Goal: Task Accomplishment & Management: Complete application form

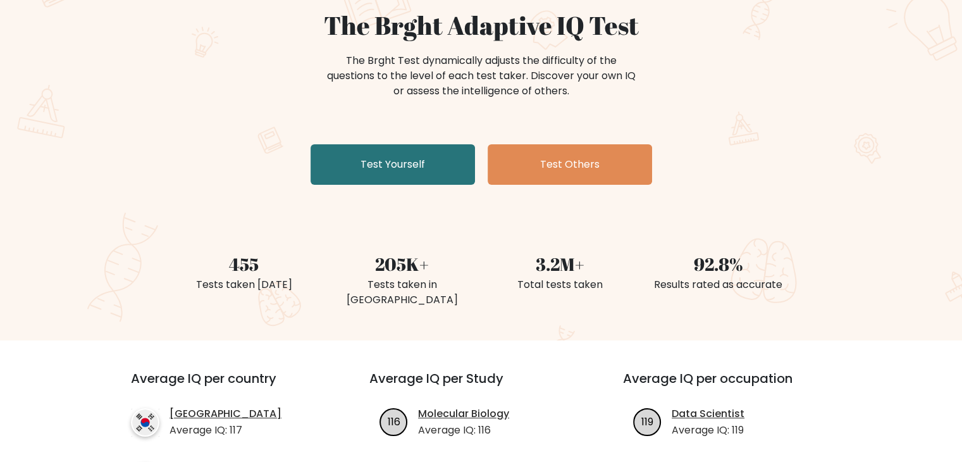
scroll to position [126, 0]
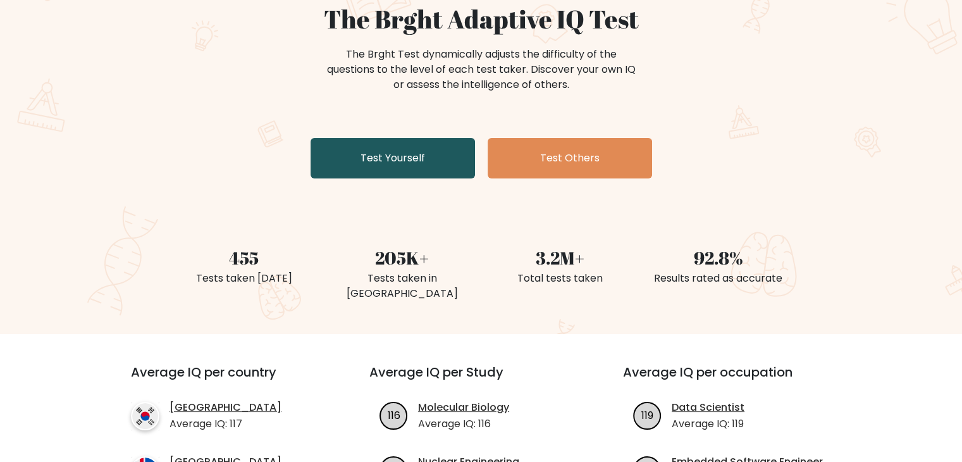
click at [391, 170] on link "Test Yourself" at bounding box center [392, 158] width 164 height 40
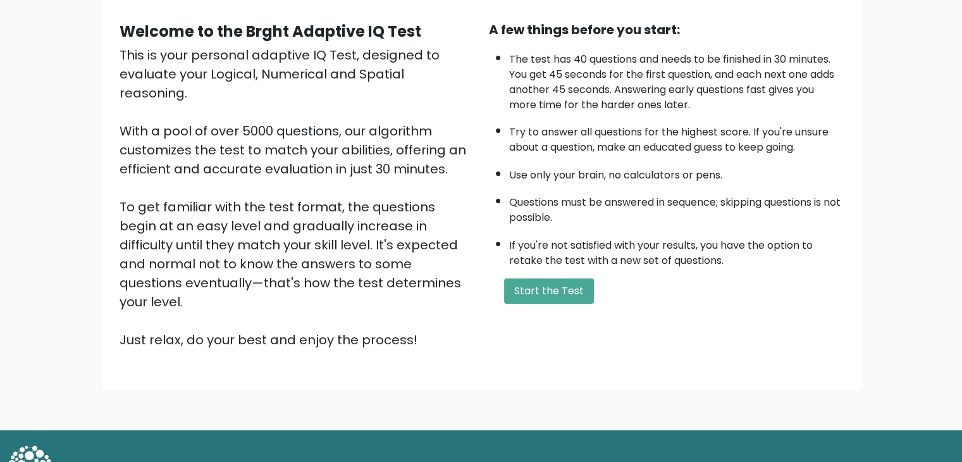
scroll to position [118, 0]
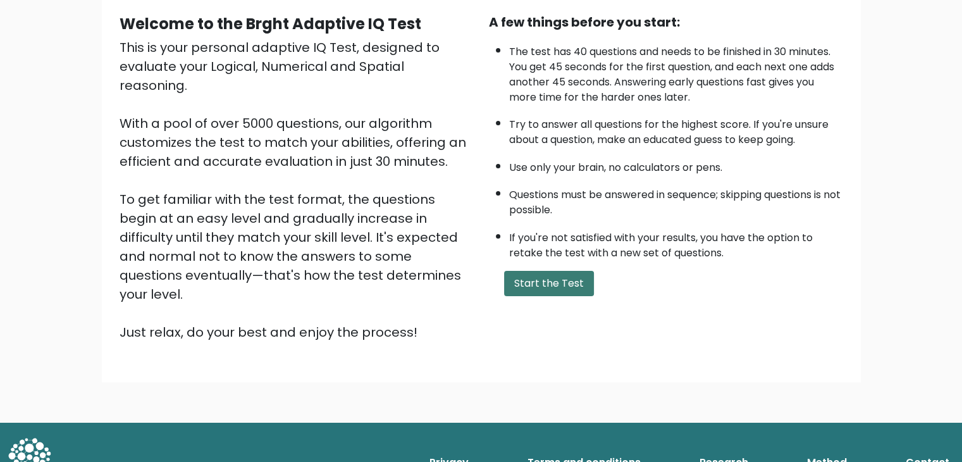
click at [569, 276] on button "Start the Test" at bounding box center [549, 283] width 90 height 25
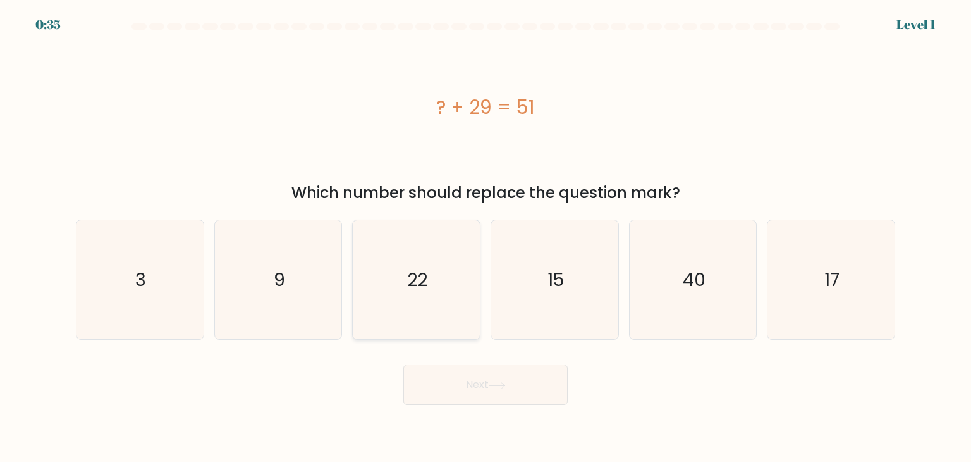
click at [459, 280] on icon "22" at bounding box center [416, 279] width 119 height 119
click at [486, 237] on input "c. 22" at bounding box center [486, 234] width 1 height 6
radio input "true"
click at [516, 375] on button "Next" at bounding box center [485, 384] width 164 height 40
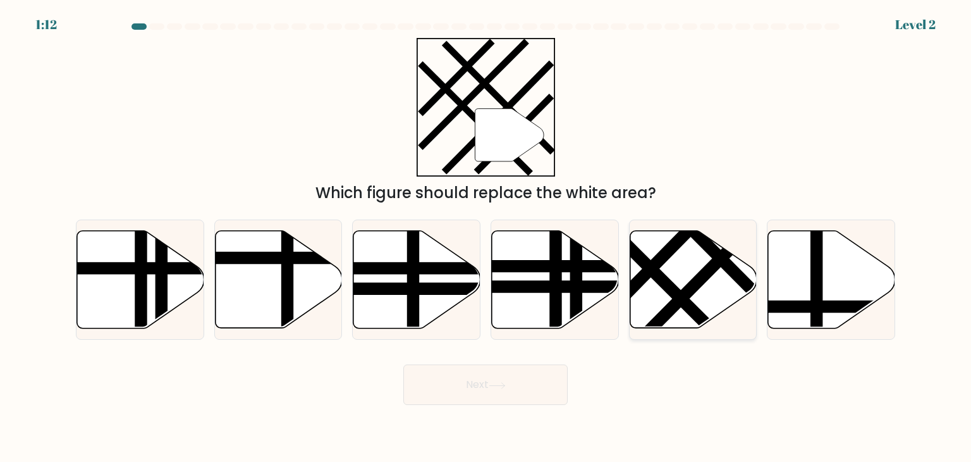
click at [690, 294] on line at bounding box center [701, 277] width 139 height 140
click at [486, 237] on input "e." at bounding box center [486, 234] width 1 height 6
radio input "true"
click at [525, 385] on button "Next" at bounding box center [485, 384] width 164 height 40
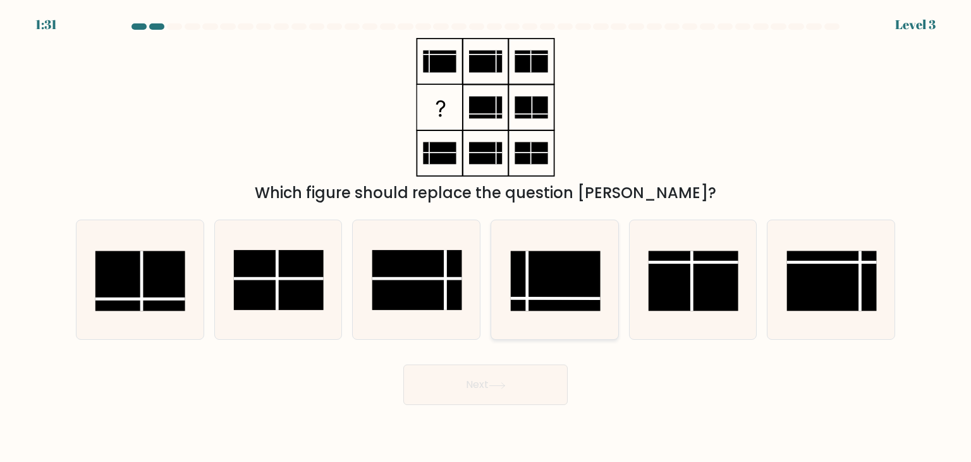
click at [561, 309] on rect at bounding box center [556, 281] width 90 height 60
click at [486, 237] on input "d." at bounding box center [486, 234] width 1 height 6
radio input "true"
click at [536, 403] on button "Next" at bounding box center [485, 384] width 164 height 40
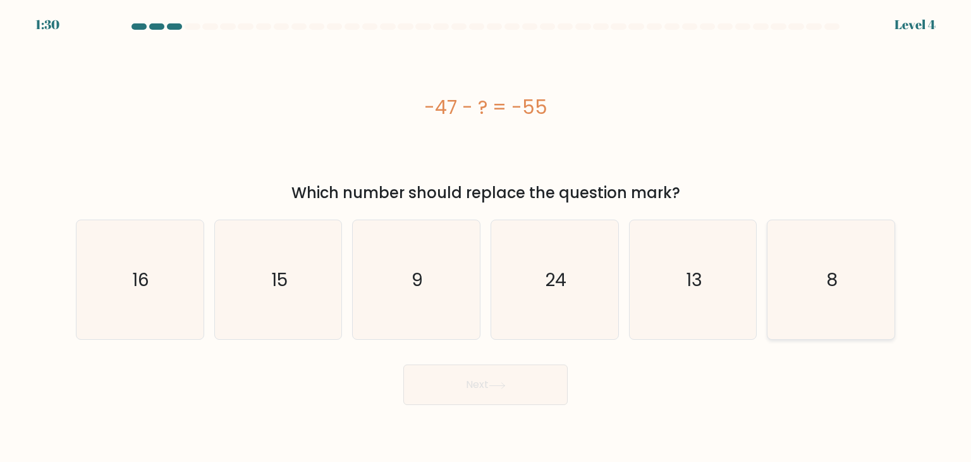
click at [819, 266] on icon "8" at bounding box center [830, 279] width 119 height 119
click at [486, 237] on input "f. 8" at bounding box center [486, 234] width 1 height 6
radio input "true"
click at [516, 372] on button "Next" at bounding box center [485, 384] width 164 height 40
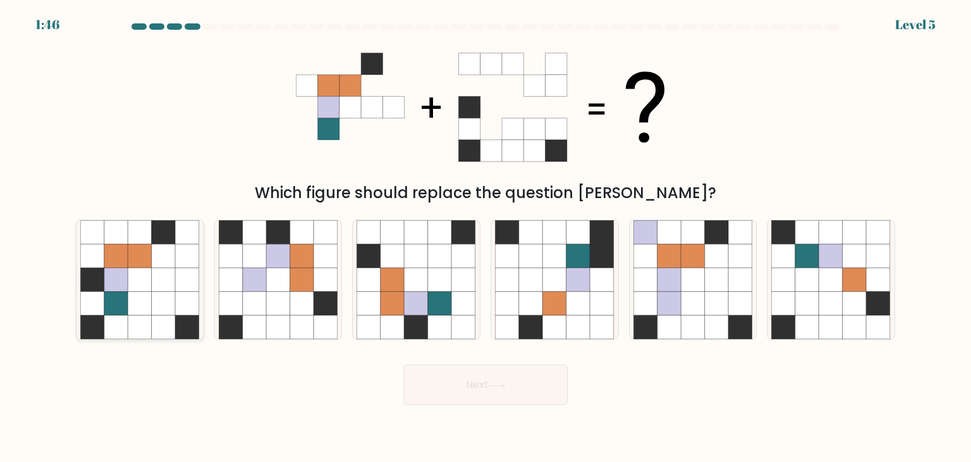
click at [164, 238] on icon at bounding box center [164, 232] width 24 height 24
click at [486, 237] on input "a." at bounding box center [486, 234] width 1 height 6
radio input "true"
click at [525, 383] on button "Next" at bounding box center [485, 384] width 164 height 40
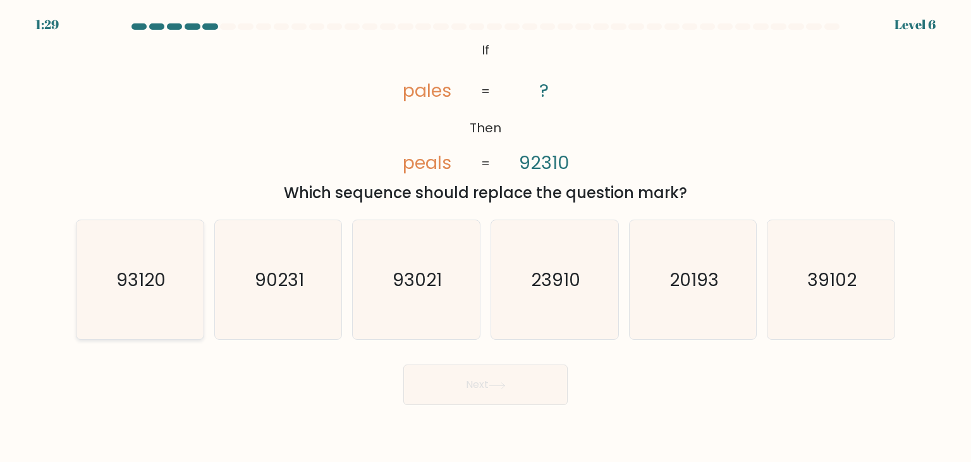
click at [183, 290] on icon "93120" at bounding box center [139, 279] width 119 height 119
click at [486, 237] on input "a. 93120" at bounding box center [486, 234] width 1 height 6
radio input "true"
click at [450, 389] on button "Next" at bounding box center [485, 384] width 164 height 40
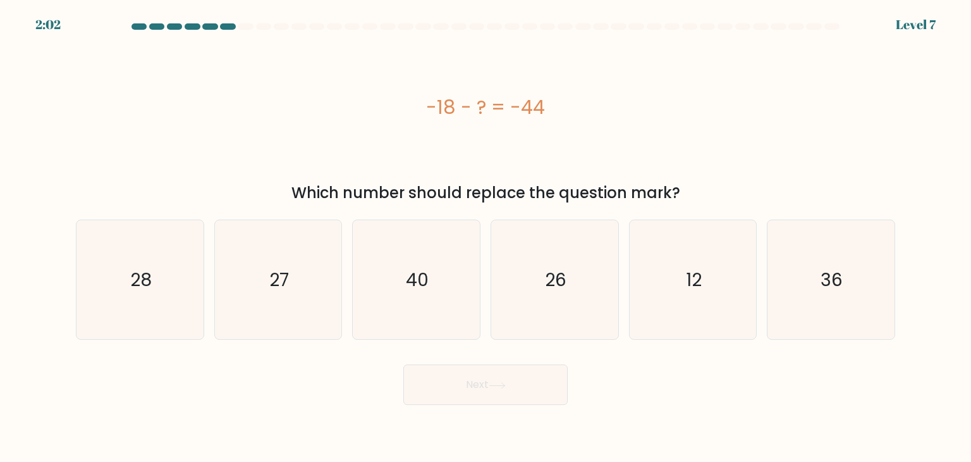
drag, startPoint x: 387, startPoint y: 88, endPoint x: 568, endPoint y: 135, distance: 186.8
click at [568, 135] on div "-18 - ? = -44" at bounding box center [485, 107] width 819 height 138
copy div "-18 - ? = -44"
click at [531, 266] on icon "26" at bounding box center [554, 279] width 119 height 119
click at [486, 237] on input "d. 26" at bounding box center [486, 234] width 1 height 6
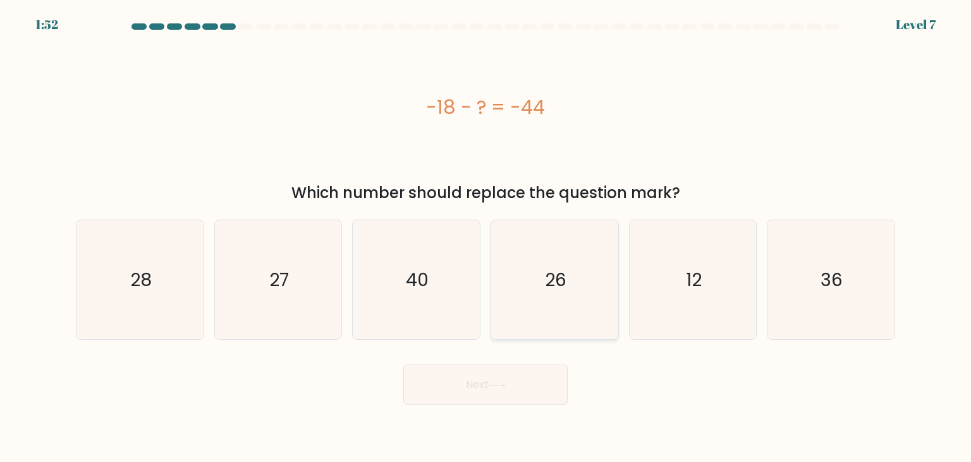
radio input "true"
click at [513, 393] on button "Next" at bounding box center [485, 384] width 164 height 40
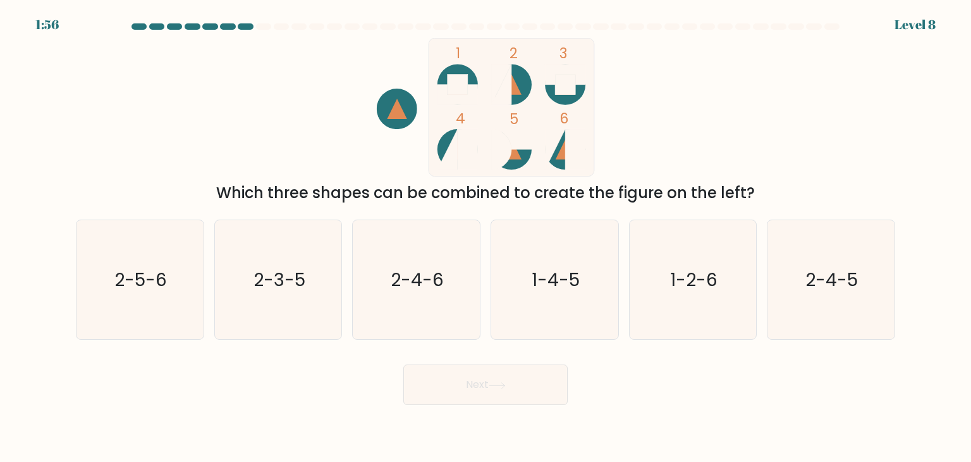
drag, startPoint x: 245, startPoint y: 115, endPoint x: 290, endPoint y: 149, distance: 56.0
click at [245, 115] on div "1 2 3 4 5 6 Which three shapes can be combined to create the figure on the left?" at bounding box center [485, 121] width 835 height 166
click at [392, 259] on icon "2-4-6" at bounding box center [416, 279] width 119 height 119
click at [486, 237] on input "c. 2-4-6" at bounding box center [486, 234] width 1 height 6
radio input "true"
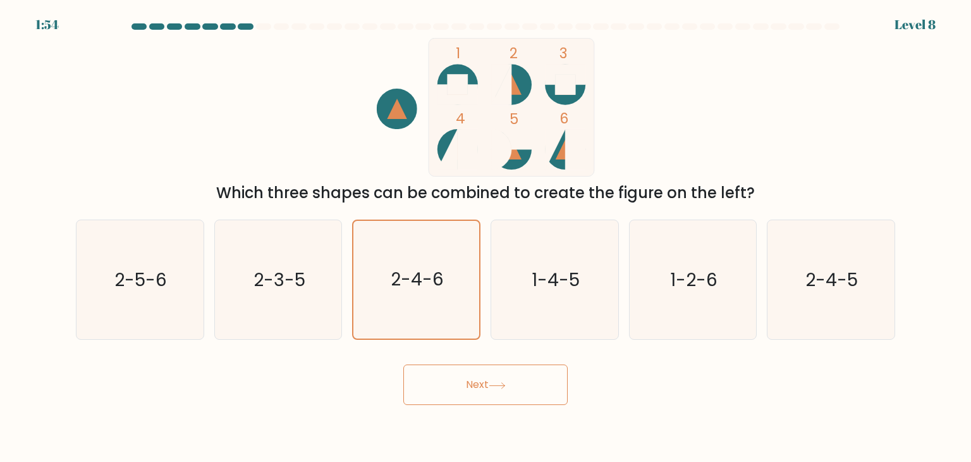
click at [468, 377] on button "Next" at bounding box center [485, 384] width 164 height 40
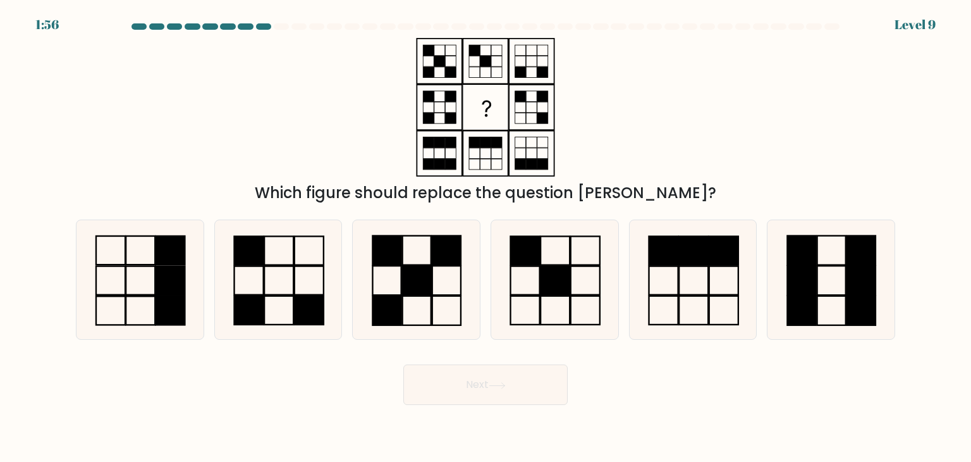
click at [622, 410] on body "1:56 Level 9" at bounding box center [485, 231] width 971 height 462
click at [586, 297] on icon at bounding box center [554, 279] width 119 height 119
click at [486, 237] on input "d." at bounding box center [486, 234] width 1 height 6
radio input "true"
click at [548, 384] on button "Next" at bounding box center [485, 384] width 164 height 40
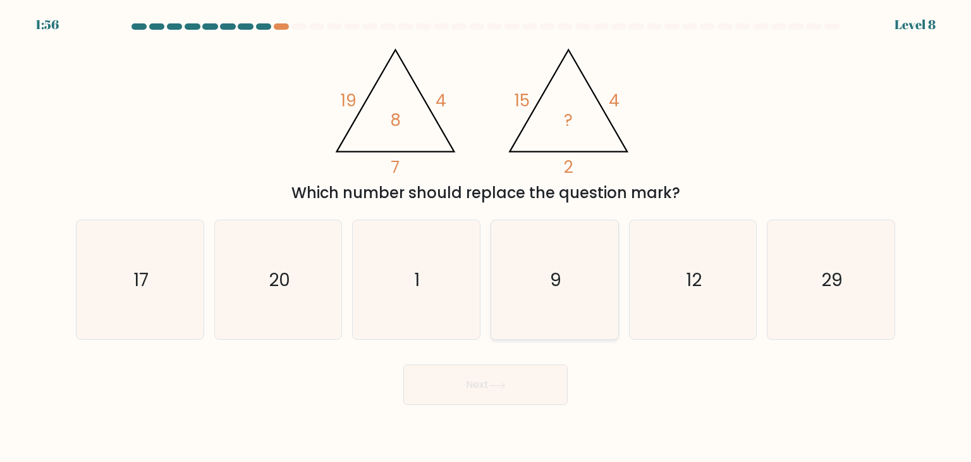
click at [571, 277] on icon "9" at bounding box center [554, 279] width 119 height 119
click at [486, 237] on input "d. 9" at bounding box center [486, 234] width 1 height 6
radio input "true"
click at [504, 390] on button "Next" at bounding box center [485, 384] width 164 height 40
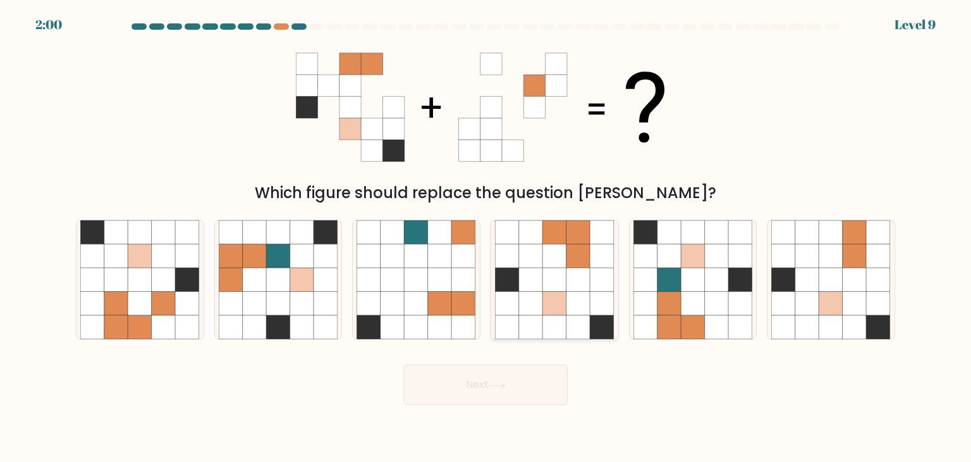
click at [541, 267] on icon at bounding box center [531, 256] width 24 height 24
click at [486, 237] on input "d." at bounding box center [486, 234] width 1 height 6
radio input "true"
click at [542, 398] on button "Next" at bounding box center [485, 384] width 164 height 40
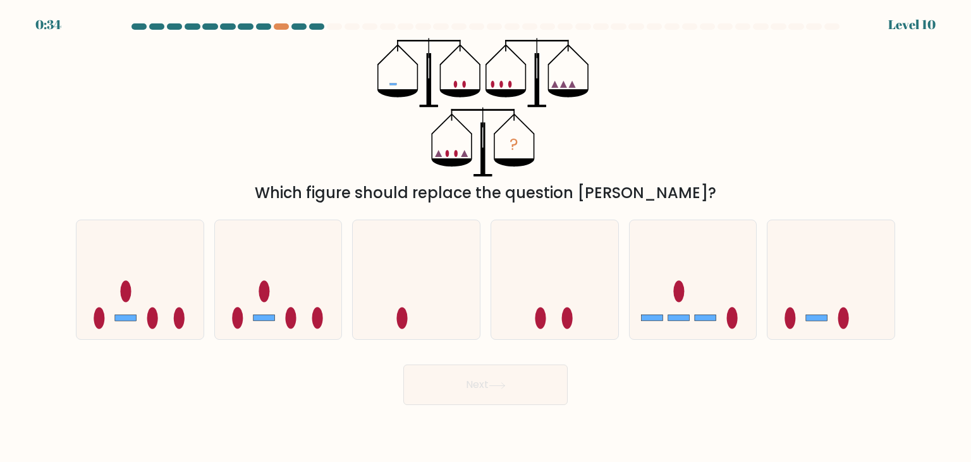
click at [622, 395] on div "Next" at bounding box center [485, 380] width 835 height 50
click at [604, 400] on div "Next" at bounding box center [485, 380] width 835 height 50
click at [617, 389] on div "Next" at bounding box center [485, 380] width 835 height 50
drag, startPoint x: 248, startPoint y: 309, endPoint x: 305, endPoint y: 340, distance: 64.5
click at [249, 309] on icon at bounding box center [278, 279] width 127 height 105
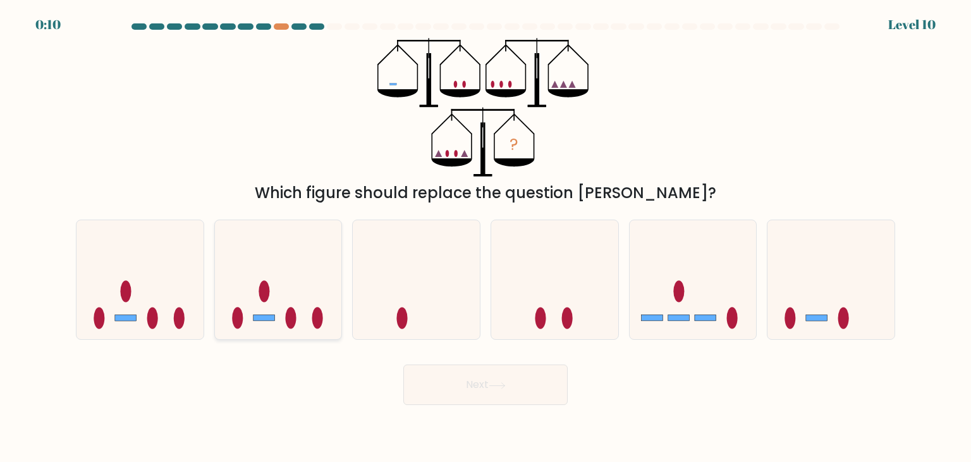
click at [486, 237] on input "b." at bounding box center [486, 234] width 1 height 6
radio input "true"
click at [487, 374] on button "Next" at bounding box center [485, 384] width 164 height 40
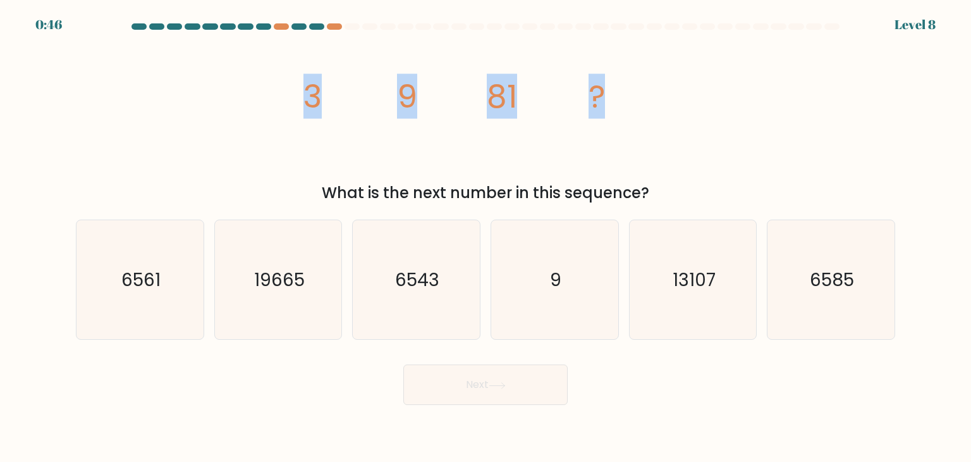
drag, startPoint x: 225, startPoint y: 102, endPoint x: 657, endPoint y: 111, distance: 431.9
click at [657, 111] on div "image/svg+xml 3 9 81 ? What is the next number in this sequence?" at bounding box center [485, 121] width 835 height 166
copy g "3 9 81 ?"
click at [154, 284] on text "6561" at bounding box center [140, 279] width 39 height 25
click at [486, 237] on input "a. 6561" at bounding box center [486, 234] width 1 height 6
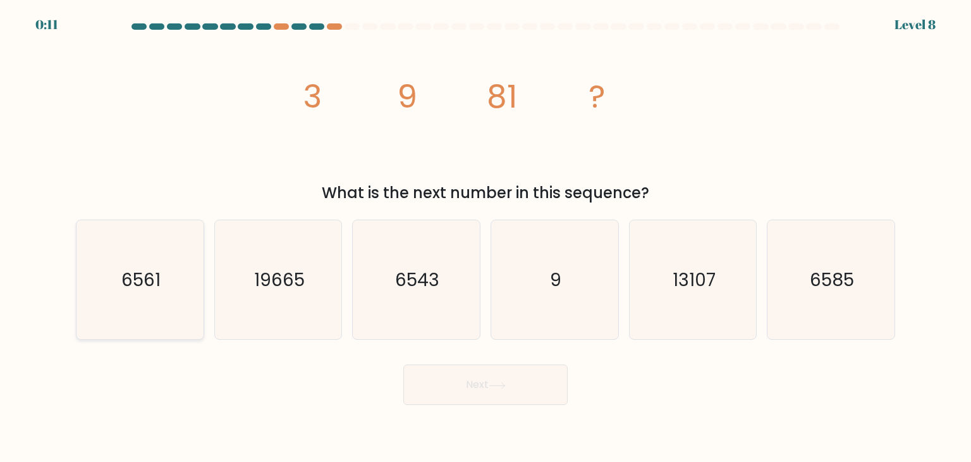
radio input "true"
click at [453, 383] on button "Next" at bounding box center [485, 384] width 164 height 40
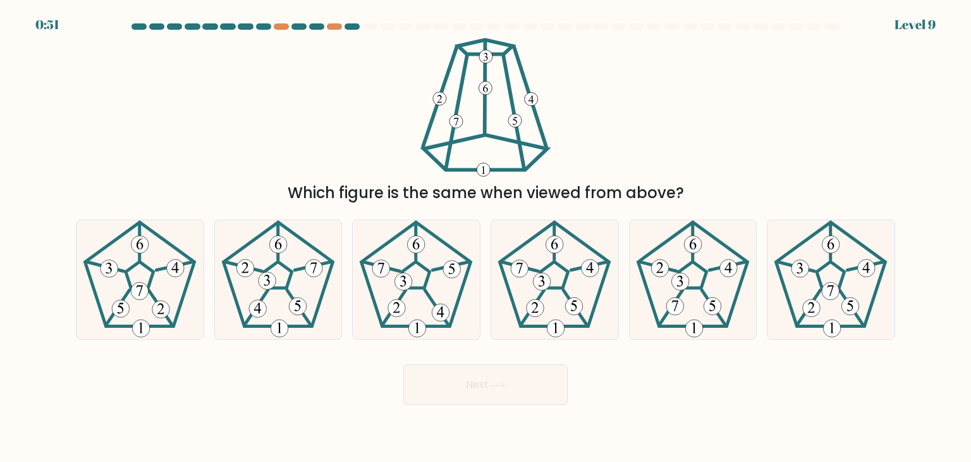
click at [651, 123] on div "Which figure is the same when viewed from above?" at bounding box center [485, 121] width 835 height 166
click at [423, 273] on icon at bounding box center [416, 279] width 119 height 119
click at [486, 237] on input "c." at bounding box center [486, 234] width 1 height 6
radio input "true"
click at [496, 380] on button "Next" at bounding box center [485, 384] width 164 height 40
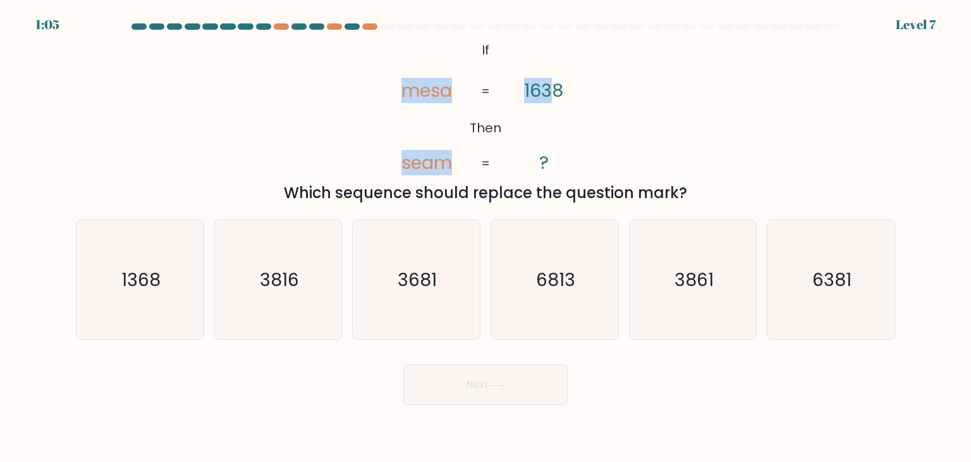
drag, startPoint x: 410, startPoint y: 46, endPoint x: 552, endPoint y: 102, distance: 152.4
click at [552, 102] on icon "@import url('[URL][DOMAIN_NAME]); If Then mesa seam 1638 ? = =" at bounding box center [485, 107] width 225 height 138
click at [359, 102] on div "@import url('[URL][DOMAIN_NAME]); If Then mesa seam 1638 ? = = Which sequence s…" at bounding box center [485, 121] width 835 height 166
click at [374, 79] on icon "@import url('[URL][DOMAIN_NAME]); If Then mesa seam 1638 ? = =" at bounding box center [485, 107] width 225 height 138
click at [627, 382] on div "Next" at bounding box center [485, 380] width 835 height 50
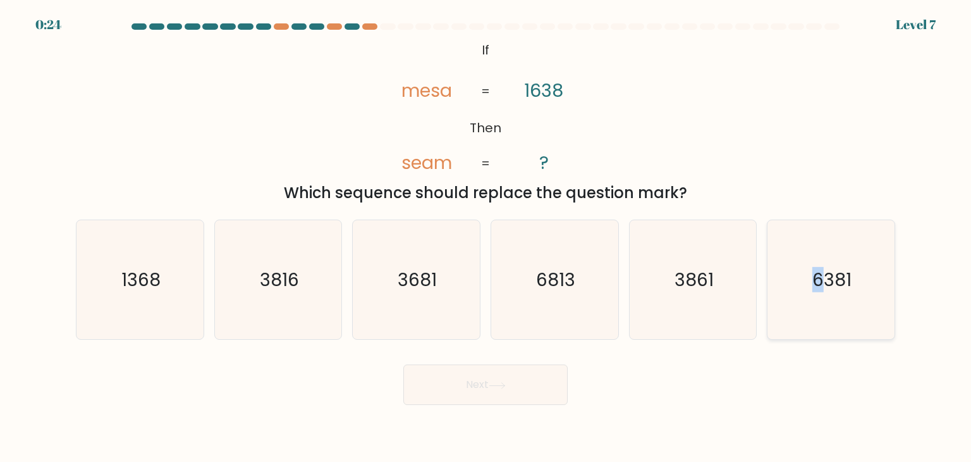
click at [820, 300] on icon "6381" at bounding box center [830, 279] width 119 height 119
click at [832, 287] on text "6381" at bounding box center [831, 279] width 39 height 25
click at [486, 237] on input "f. 6381" at bounding box center [486, 234] width 1 height 6
radio input "true"
click at [534, 382] on button "Next" at bounding box center [485, 384] width 164 height 40
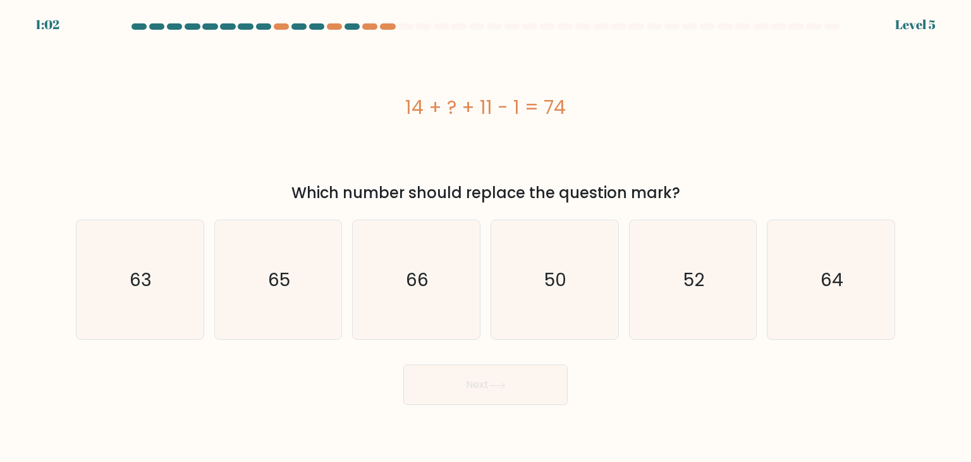
drag, startPoint x: 329, startPoint y: 83, endPoint x: 682, endPoint y: 178, distance: 364.9
click at [682, 178] on div "14 + ? + 11 - 1 = 74 Which number should replace the question mark?" at bounding box center [485, 121] width 835 height 166
copy div "14 + ? + 11 - 1 = 74 Which number should replace the question mark?"
click at [211, 150] on div "14 + ? + 11 - 1 = 74" at bounding box center [485, 107] width 819 height 138
click at [546, 295] on icon "50" at bounding box center [554, 279] width 119 height 119
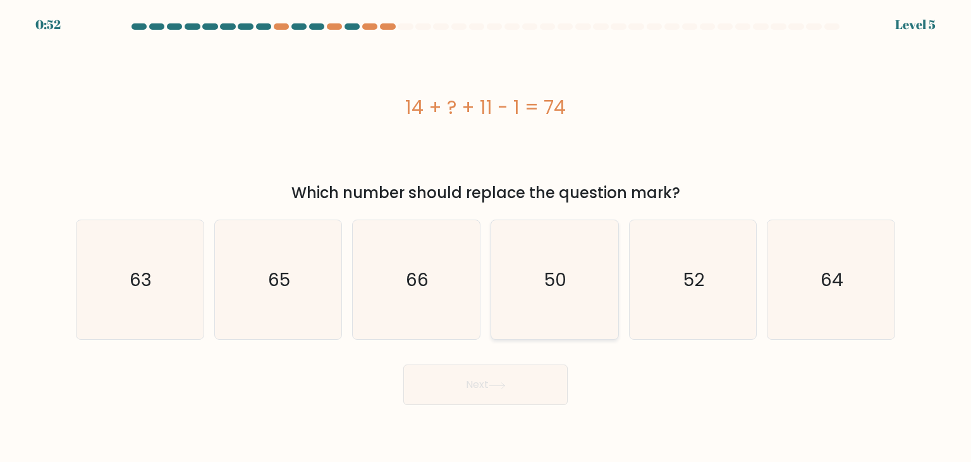
click at [486, 237] on input "d. 50" at bounding box center [486, 234] width 1 height 6
radio input "true"
click at [524, 388] on button "Next" at bounding box center [485, 384] width 164 height 40
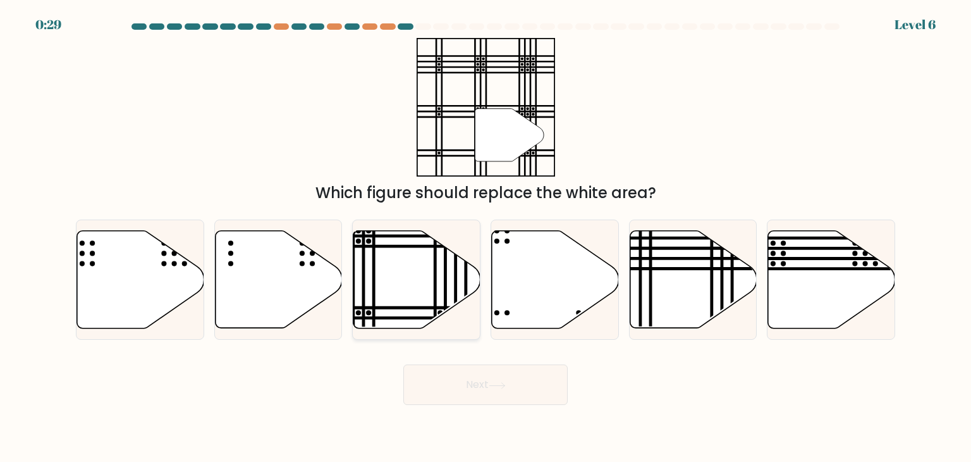
drag, startPoint x: 420, startPoint y: 284, endPoint x: 452, endPoint y: 309, distance: 40.1
click at [420, 284] on icon at bounding box center [416, 279] width 127 height 97
click at [486, 237] on input "c." at bounding box center [486, 234] width 1 height 6
radio input "true"
click at [511, 396] on button "Next" at bounding box center [485, 384] width 164 height 40
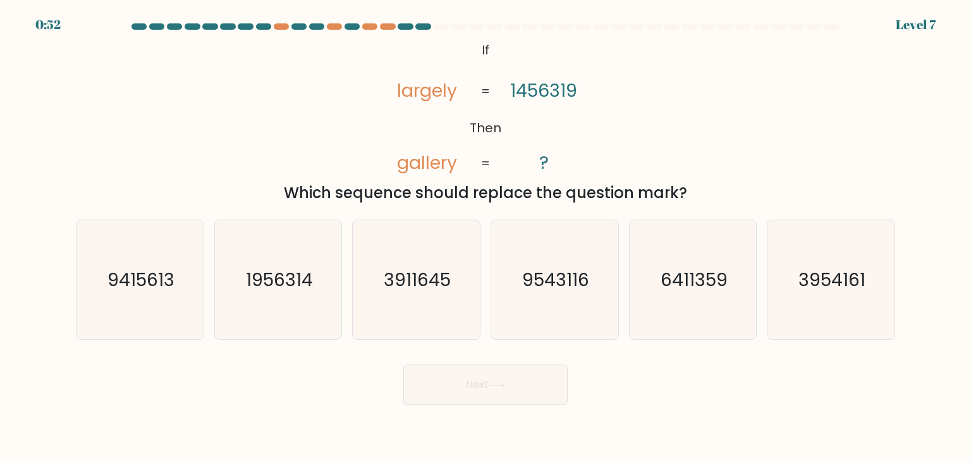
click at [365, 122] on div "@import url('[URL][DOMAIN_NAME]); If Then largely gallery 1456319 ? = = Which s…" at bounding box center [485, 121] width 835 height 166
drag, startPoint x: 303, startPoint y: 56, endPoint x: 527, endPoint y: 100, distance: 227.4
click at [527, 100] on div "@import url('[URL][DOMAIN_NAME]); If Then largely gallery 1456319 ? = = Which s…" at bounding box center [485, 121] width 835 height 166
click at [400, 111] on icon "@import url('[URL][DOMAIN_NAME]); If Then largely gallery 1456319 ? = =" at bounding box center [485, 107] width 225 height 138
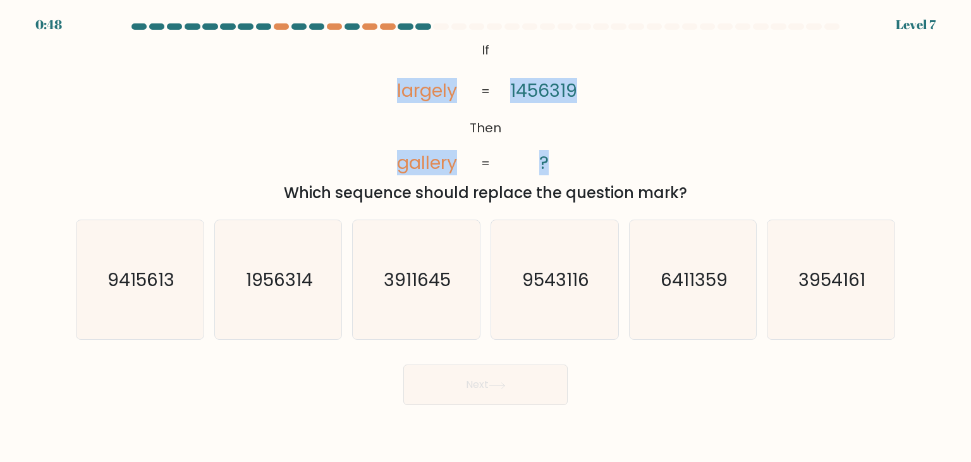
drag, startPoint x: 378, startPoint y: 96, endPoint x: 580, endPoint y: 158, distance: 211.0
click at [580, 158] on icon "@import url('[URL][DOMAIN_NAME]); If Then largely gallery 1456319 ? = =" at bounding box center [485, 107] width 225 height 138
copy icon "largely gallery 1456319 ?"
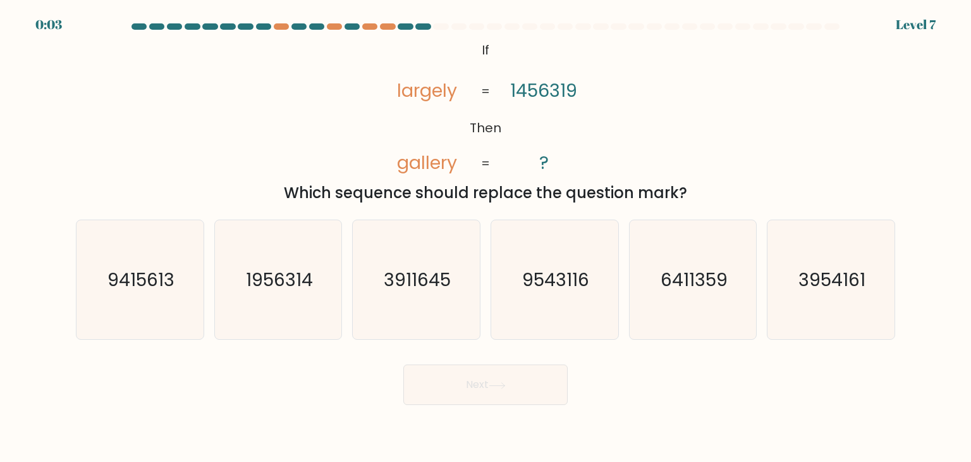
click at [640, 405] on body "0:03 Level 7 If" at bounding box center [485, 231] width 971 height 462
click at [581, 321] on icon "9543116" at bounding box center [554, 279] width 119 height 119
click at [486, 237] on input "d. 9543116" at bounding box center [486, 234] width 1 height 6
radio input "true"
click at [295, 303] on icon "1956314" at bounding box center [278, 279] width 119 height 119
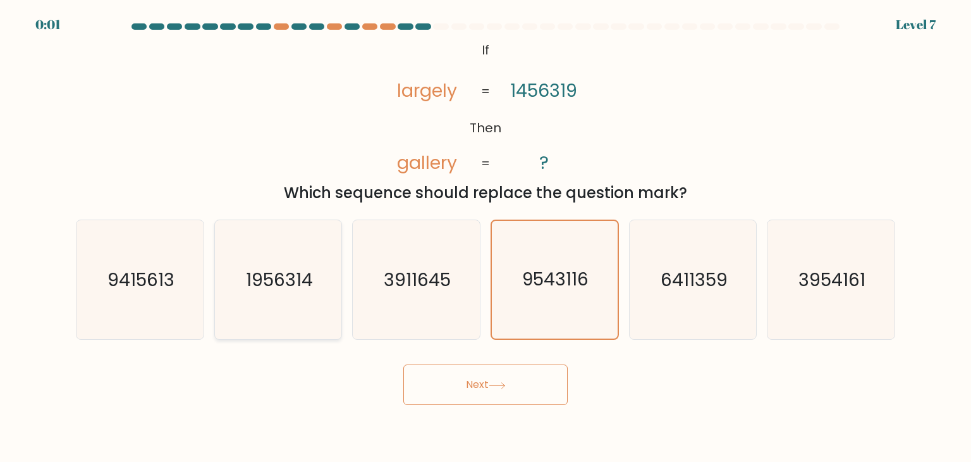
click at [486, 237] on input "b. 1956314" at bounding box center [486, 234] width 1 height 6
radio input "true"
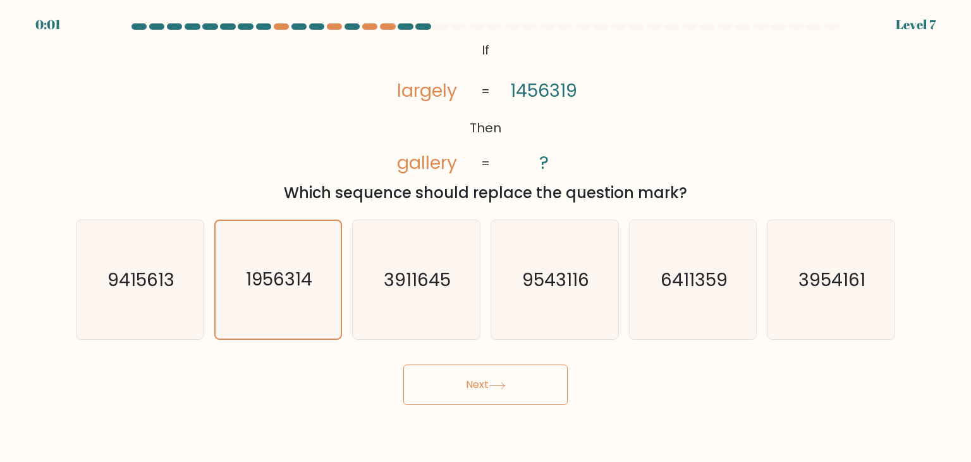
click at [436, 373] on button "Next" at bounding box center [485, 384] width 164 height 40
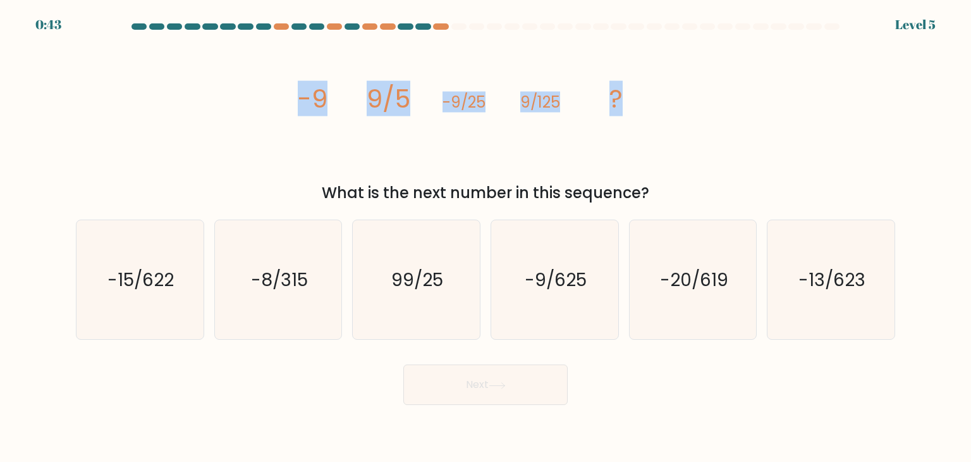
drag, startPoint x: 346, startPoint y: 100, endPoint x: 651, endPoint y: 96, distance: 304.1
click at [651, 96] on div "image/svg+xml -9 9/5 -9/25 9/125 ? What is the next number in this sequence?" at bounding box center [485, 121] width 835 height 166
copy g "-9 9/5 -9/25 9/125 ?"
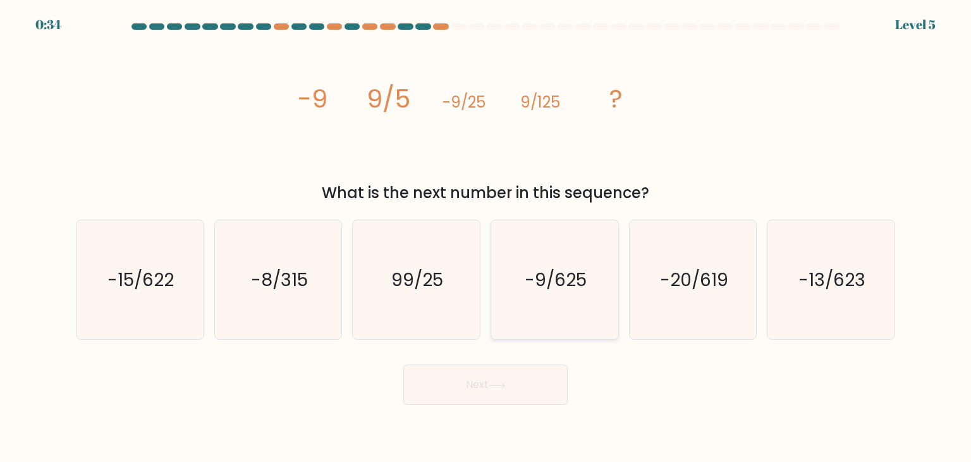
click at [573, 298] on icon "-9/625" at bounding box center [554, 279] width 119 height 119
click at [486, 237] on input "d. -9/625" at bounding box center [486, 234] width 1 height 6
radio input "true"
click at [525, 384] on button "Next" at bounding box center [485, 384] width 164 height 40
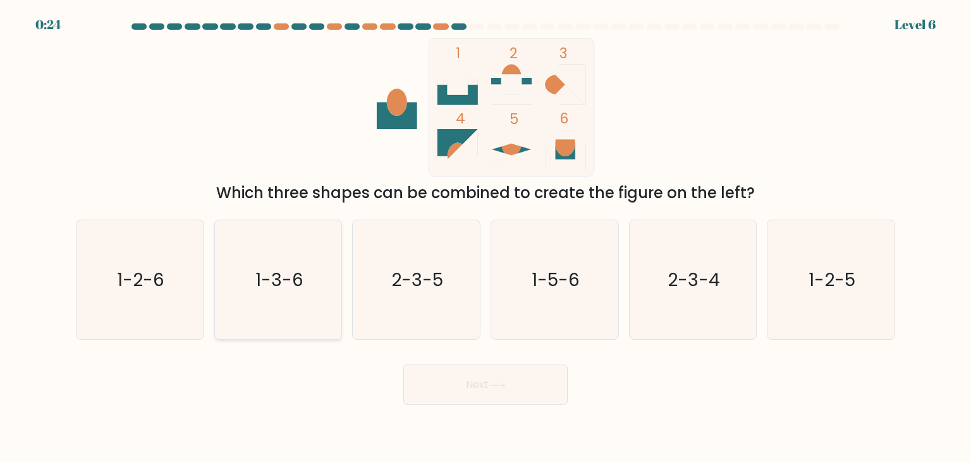
click at [331, 302] on icon "1-3-6" at bounding box center [278, 279] width 119 height 119
click at [486, 237] on input "b. 1-3-6" at bounding box center [486, 234] width 1 height 6
radio input "true"
click at [498, 408] on body "0:23 Level 6" at bounding box center [485, 231] width 971 height 462
click at [506, 376] on button "Next" at bounding box center [485, 384] width 164 height 40
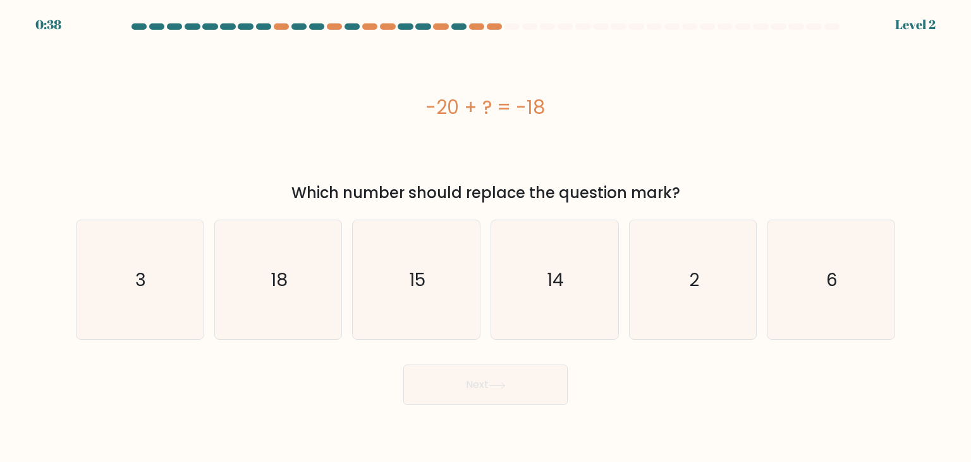
drag, startPoint x: 329, startPoint y: 119, endPoint x: 585, endPoint y: 128, distance: 256.9
click at [585, 128] on div "-20 + ? = -18" at bounding box center [485, 107] width 819 height 138
copy div "-20 + ? = -18"
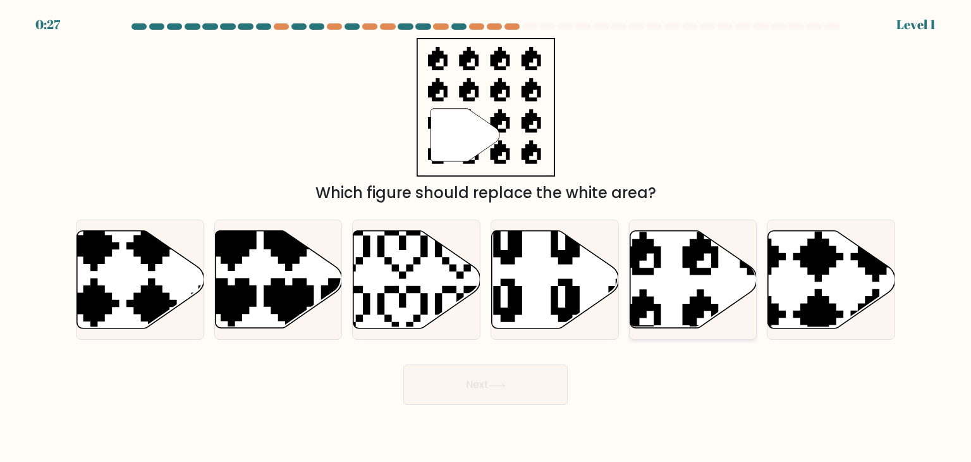
click at [652, 259] on icon at bounding box center [693, 279] width 127 height 97
click at [486, 237] on input "e." at bounding box center [486, 234] width 1 height 6
radio input "true"
click at [547, 390] on button "Next" at bounding box center [485, 384] width 164 height 40
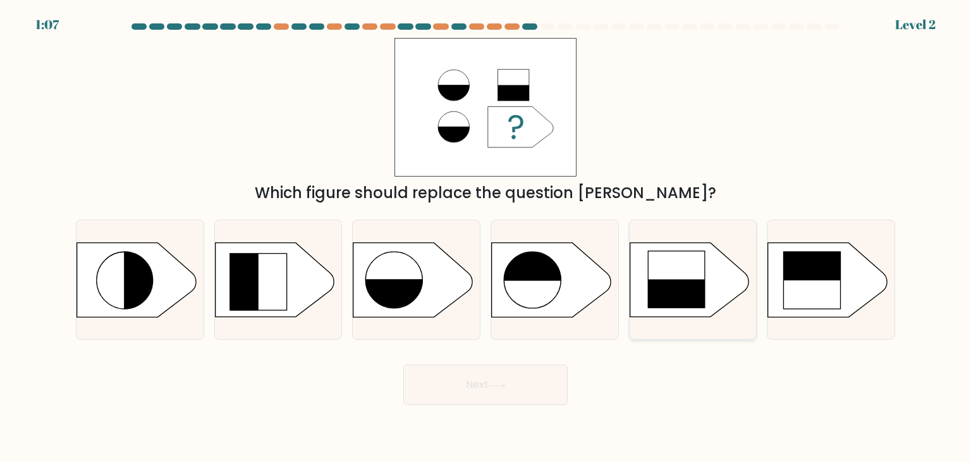
click at [651, 281] on rect at bounding box center [676, 308] width 58 height 58
click at [486, 237] on input "e." at bounding box center [486, 234] width 1 height 6
radio input "true"
click at [560, 391] on button "Next" at bounding box center [485, 384] width 164 height 40
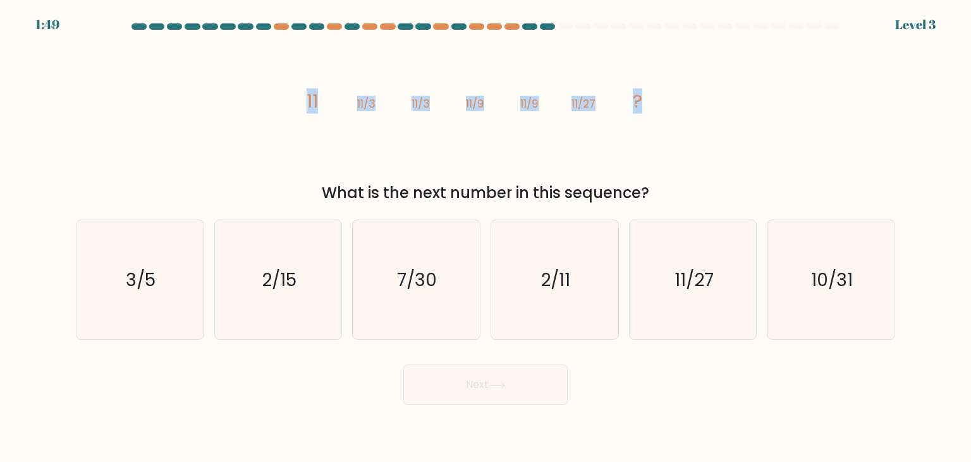
drag, startPoint x: 312, startPoint y: 104, endPoint x: 692, endPoint y: 105, distance: 379.4
click at [692, 105] on div "image/svg+xml 11 11/3 11/3 11/9 11/9 11/27 ? What is the next number in this se…" at bounding box center [485, 121] width 835 height 166
copy g "11 11/3 11/3 11/9 11/9 11/27 ?"
click at [615, 383] on div "Next" at bounding box center [485, 380] width 835 height 50
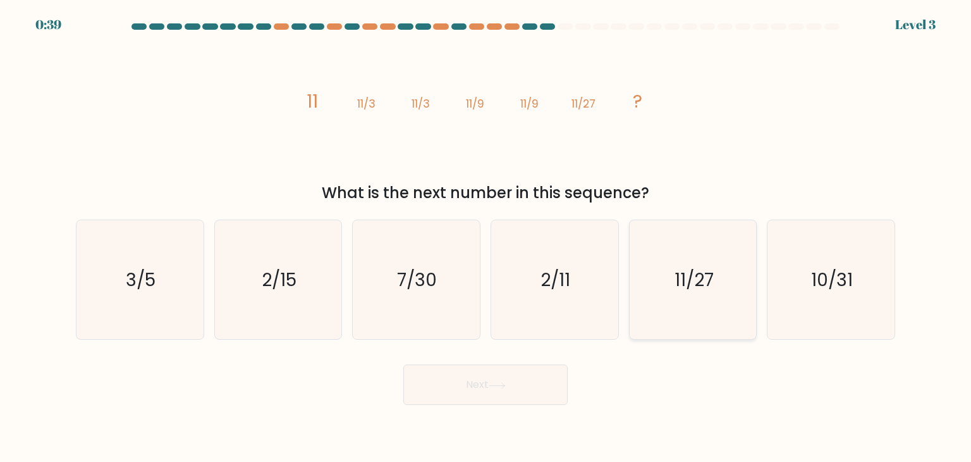
click at [684, 339] on icon "11/27" at bounding box center [693, 279] width 119 height 119
click at [486, 237] on input "e. 11/27" at bounding box center [486, 234] width 1 height 6
radio input "true"
click at [508, 402] on button "Next" at bounding box center [485, 384] width 164 height 40
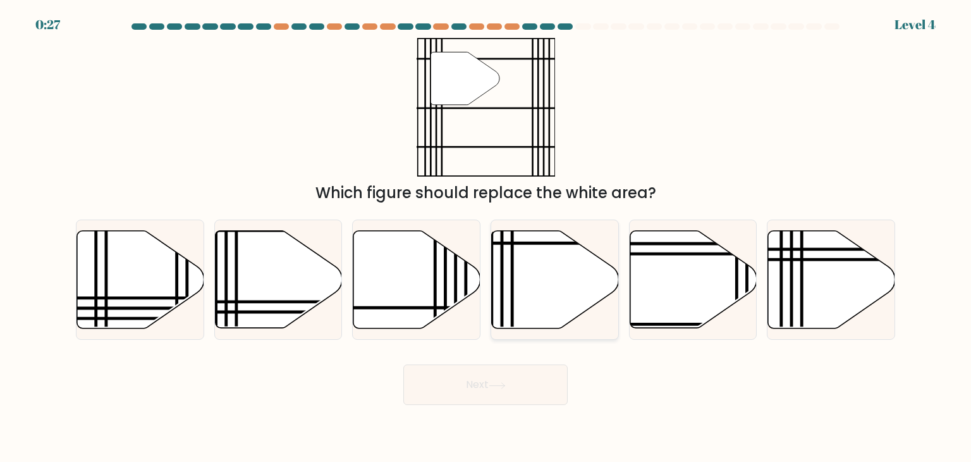
drag, startPoint x: 537, startPoint y: 280, endPoint x: 544, endPoint y: 279, distance: 6.4
click at [544, 279] on icon at bounding box center [555, 279] width 127 height 97
click at [486, 237] on input "d." at bounding box center [486, 234] width 1 height 6
radio input "true"
click at [487, 390] on button "Next" at bounding box center [485, 384] width 164 height 40
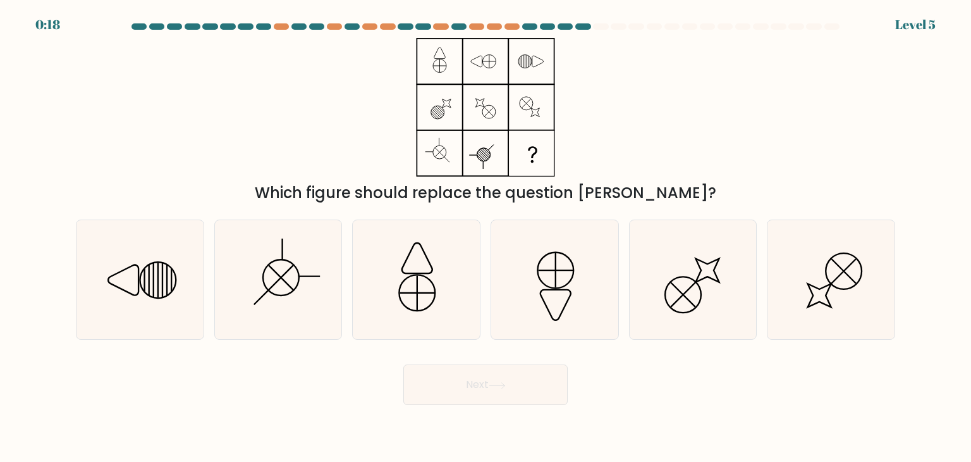
click at [709, 74] on div "Which figure should replace the question [PERSON_NAME]?" at bounding box center [485, 121] width 835 height 166
click at [160, 294] on icon at bounding box center [139, 279] width 119 height 119
click at [486, 237] on input "a." at bounding box center [486, 234] width 1 height 6
radio input "true"
click at [476, 390] on button "Next" at bounding box center [485, 384] width 164 height 40
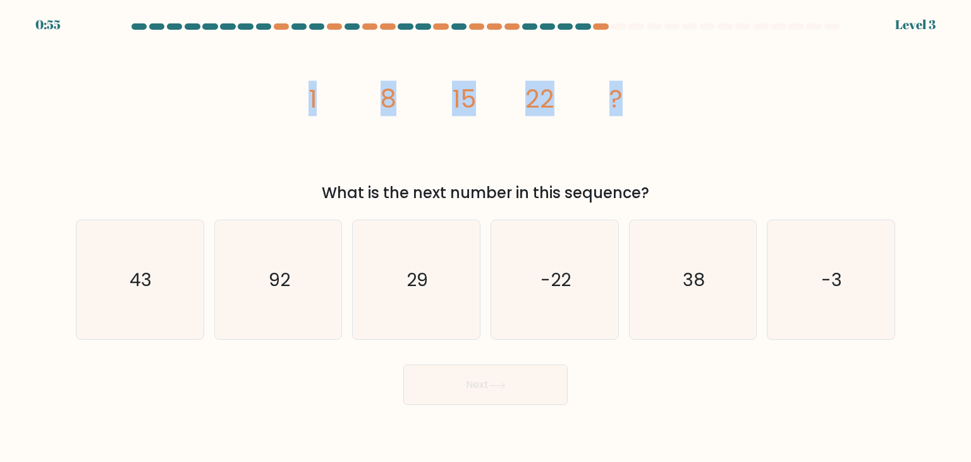
drag, startPoint x: 279, startPoint y: 107, endPoint x: 644, endPoint y: 93, distance: 364.5
click at [644, 93] on div "image/svg+xml 1 8 15 22 ? What is the next number in this sequence?" at bounding box center [485, 121] width 835 height 166
copy g "1 8 15 22 ?"
click at [355, 280] on div "29" at bounding box center [416, 279] width 128 height 120
click at [486, 237] on input "c. 29" at bounding box center [486, 234] width 1 height 6
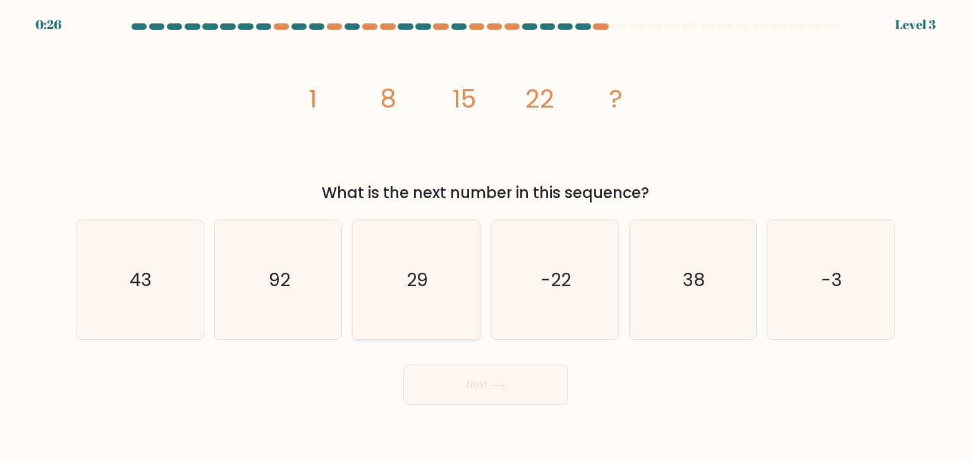
radio input "true"
click at [471, 397] on button "Next" at bounding box center [485, 384] width 164 height 40
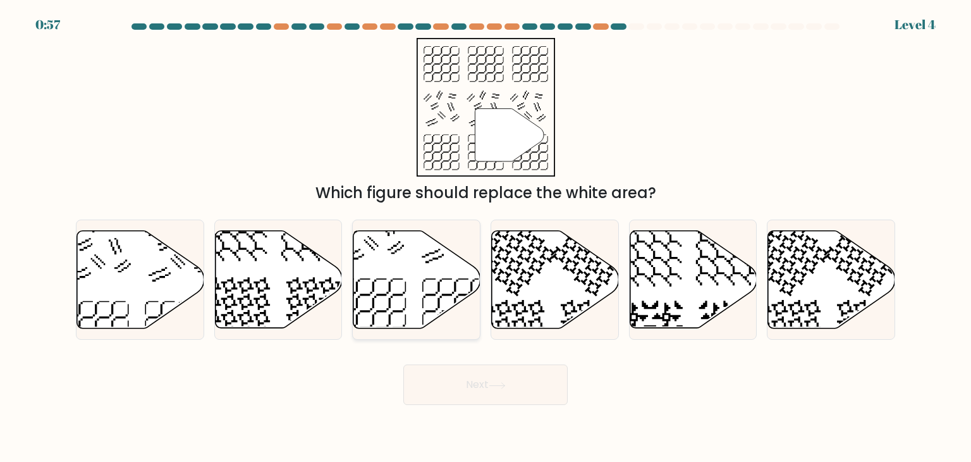
click at [400, 278] on icon at bounding box center [416, 279] width 127 height 99
click at [486, 237] on input "c." at bounding box center [486, 234] width 1 height 6
radio input "true"
click at [489, 391] on button "Next" at bounding box center [485, 384] width 164 height 40
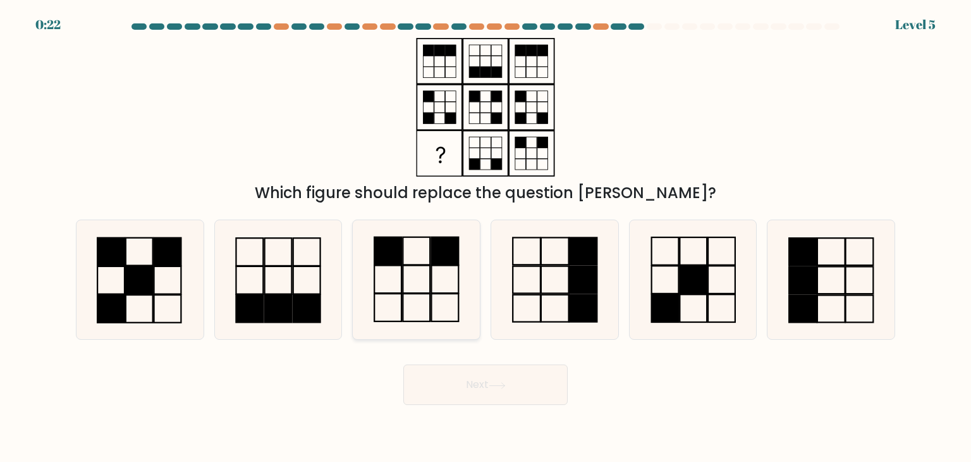
click at [435, 289] on icon at bounding box center [416, 279] width 119 height 119
click at [486, 237] on input "c." at bounding box center [486, 234] width 1 height 6
radio input "true"
click at [491, 403] on body "0:21 Level 5" at bounding box center [485, 231] width 971 height 462
click at [498, 393] on button "Next" at bounding box center [485, 384] width 164 height 40
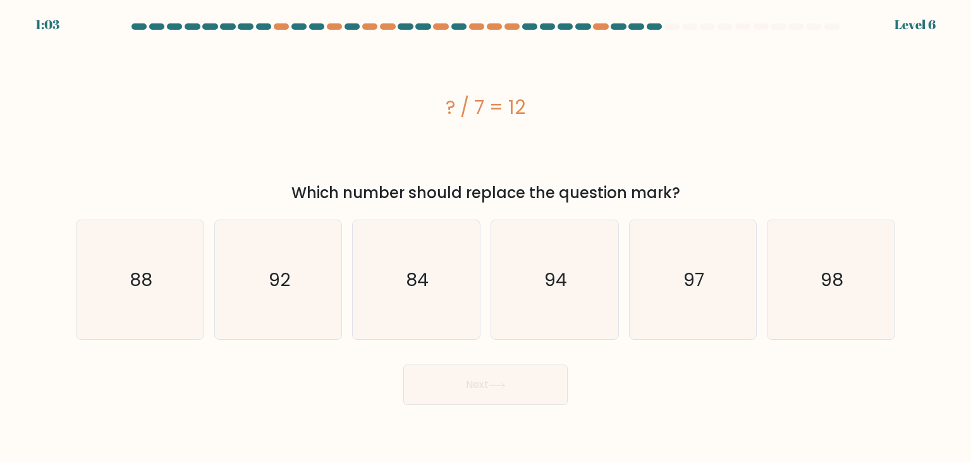
drag, startPoint x: 440, startPoint y: 108, endPoint x: 585, endPoint y: 104, distance: 144.8
click at [585, 104] on div "? / 7 = 12" at bounding box center [485, 107] width 819 height 28
copy div "? / 7 = 12"
click at [432, 265] on icon "84" at bounding box center [416, 279] width 119 height 119
click at [486, 237] on input "c. 84" at bounding box center [486, 234] width 1 height 6
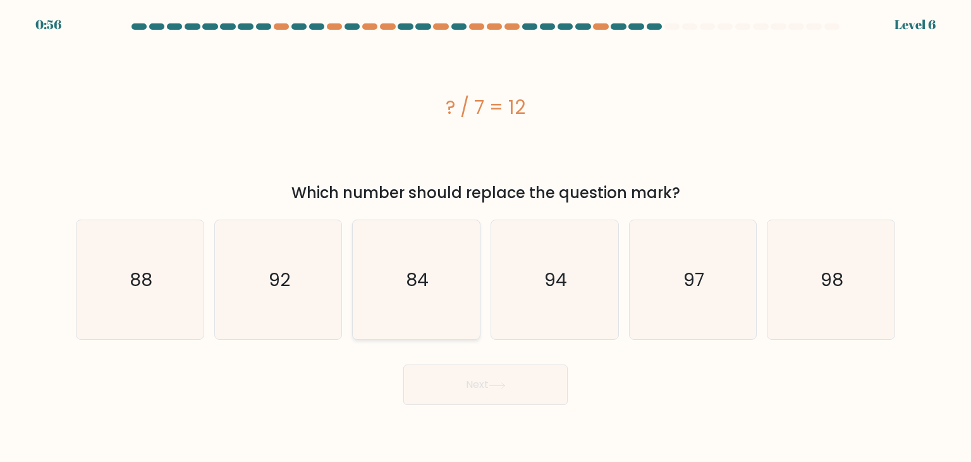
radio input "true"
click at [501, 370] on button "Next" at bounding box center [485, 384] width 164 height 40
click at [506, 382] on icon at bounding box center [497, 385] width 17 height 7
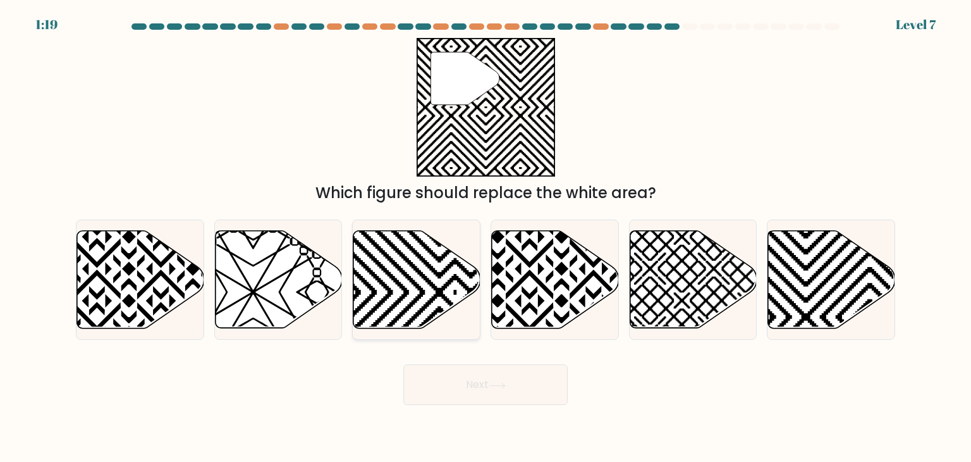
click at [425, 295] on icon at bounding box center [416, 279] width 127 height 97
click at [486, 237] on input "c." at bounding box center [486, 234] width 1 height 6
radio input "true"
click at [525, 365] on button "Next" at bounding box center [485, 384] width 164 height 40
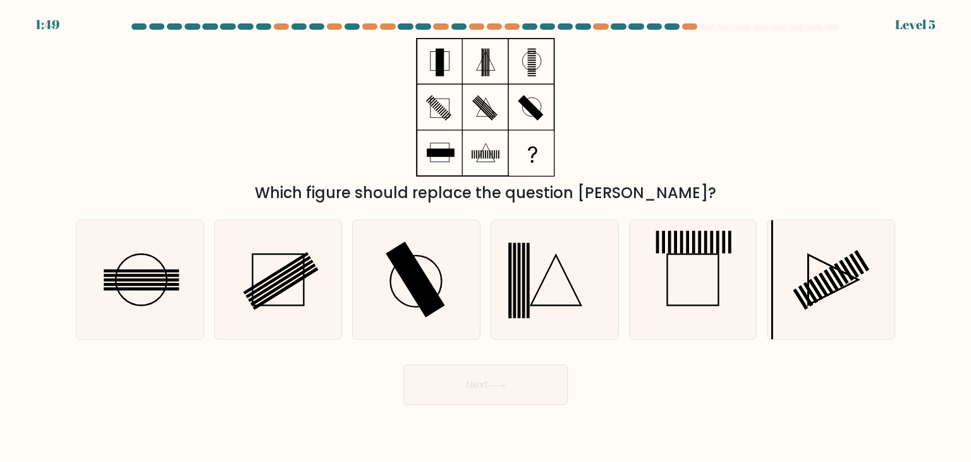
click at [230, 132] on div "Which figure should replace the question [PERSON_NAME]?" at bounding box center [485, 121] width 835 height 166
drag, startPoint x: 123, startPoint y: 119, endPoint x: 690, endPoint y: 105, distance: 567.3
click at [690, 105] on div "Which figure should replace the question [PERSON_NAME]?" at bounding box center [485, 121] width 835 height 166
drag, startPoint x: 317, startPoint y: 113, endPoint x: 639, endPoint y: 113, distance: 322.5
click at [639, 113] on div "Which figure should replace the question [PERSON_NAME]?" at bounding box center [485, 121] width 835 height 166
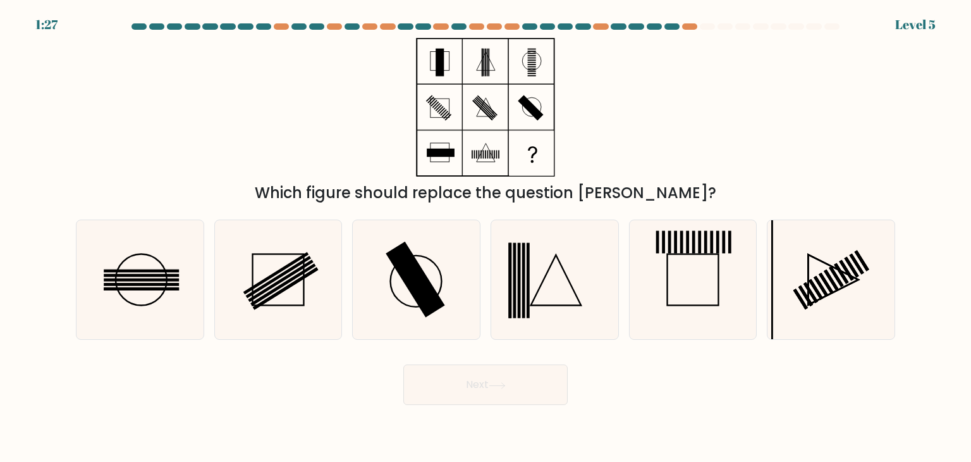
click at [680, 82] on div "Which figure should replace the question [PERSON_NAME]?" at bounding box center [485, 121] width 835 height 166
click at [657, 83] on div "Which figure should replace the question [PERSON_NAME]?" at bounding box center [485, 121] width 835 height 166
click at [597, 153] on div "Which figure should replace the question [PERSON_NAME]?" at bounding box center [485, 121] width 835 height 166
drag, startPoint x: 283, startPoint y: 207, endPoint x: 630, endPoint y: 221, distance: 346.7
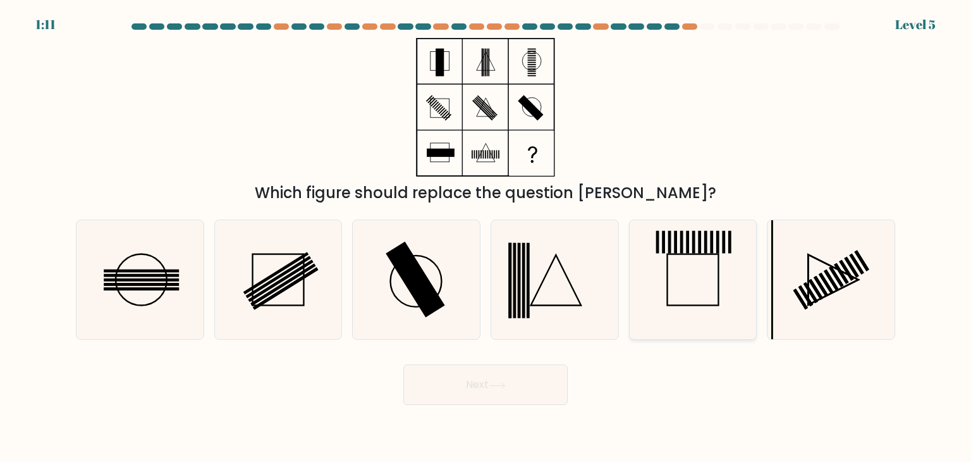
click at [630, 221] on form at bounding box center [485, 213] width 971 height 381
click at [135, 297] on icon at bounding box center [139, 279] width 119 height 119
click at [486, 237] on input "a." at bounding box center [486, 234] width 1 height 6
radio input "true"
click at [463, 391] on button "Next" at bounding box center [485, 384] width 164 height 40
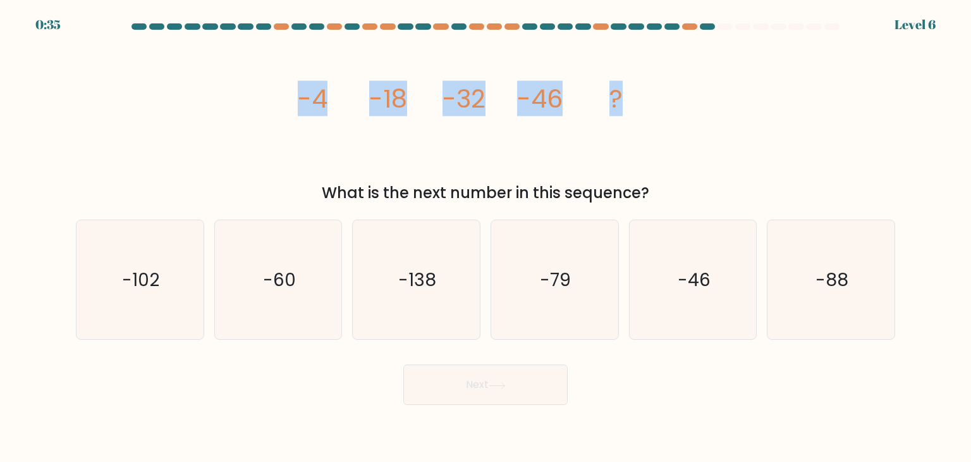
drag, startPoint x: 286, startPoint y: 116, endPoint x: 649, endPoint y: 80, distance: 365.3
click at [648, 80] on div "image/svg+xml -4 -18 -32 -46 ? What is the next number in this sequence?" at bounding box center [485, 121] width 835 height 166
copy g "-4 -18 -32 -46 ?"
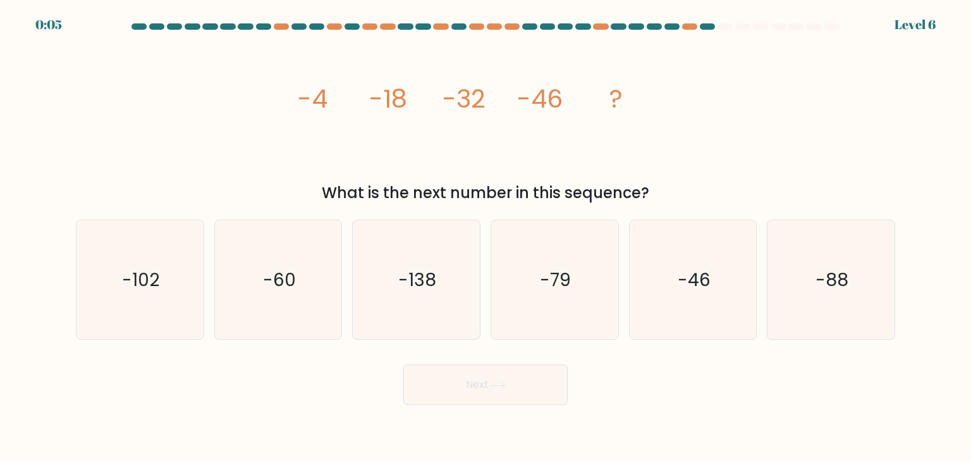
drag, startPoint x: 206, startPoint y: 401, endPoint x: 243, endPoint y: 401, distance: 36.7
click at [206, 401] on div "Next" at bounding box center [485, 380] width 835 height 50
click at [311, 312] on icon "-60" at bounding box center [278, 279] width 119 height 119
click at [486, 237] on input "b. -60" at bounding box center [486, 234] width 1 height 6
radio input "true"
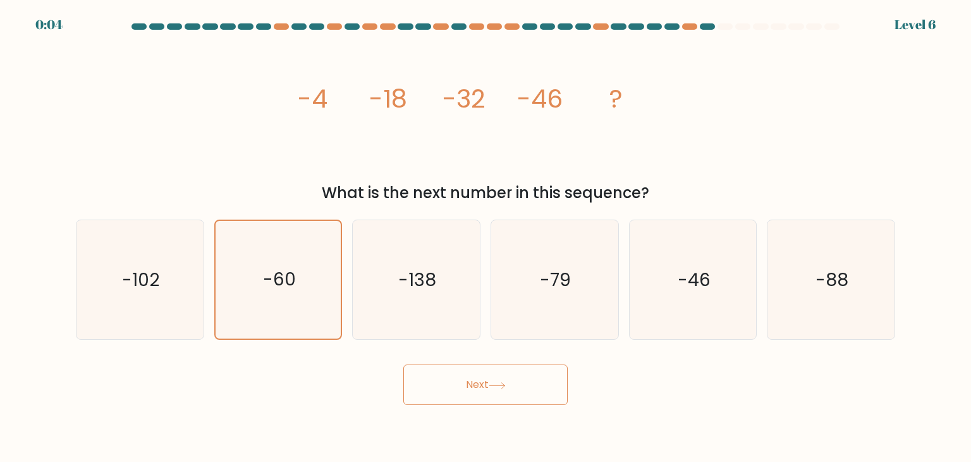
click at [463, 375] on button "Next" at bounding box center [485, 384] width 164 height 40
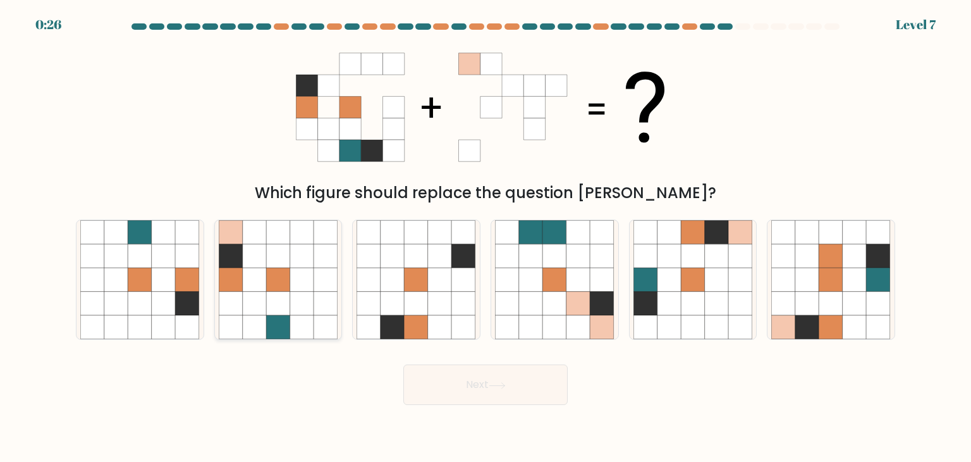
click at [246, 259] on icon at bounding box center [255, 256] width 24 height 24
click at [486, 237] on input "b." at bounding box center [486, 234] width 1 height 6
radio input "true"
click at [673, 337] on icon at bounding box center [670, 328] width 24 height 24
click at [486, 237] on input "e." at bounding box center [486, 234] width 1 height 6
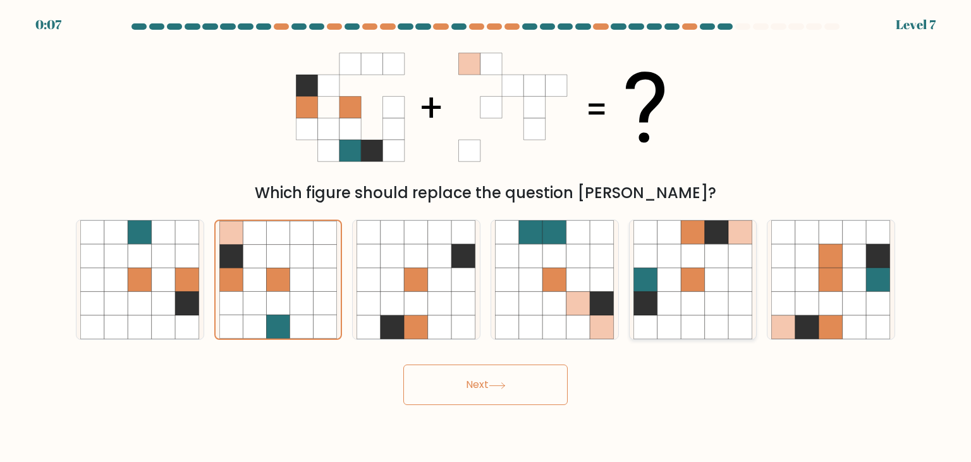
radio input "true"
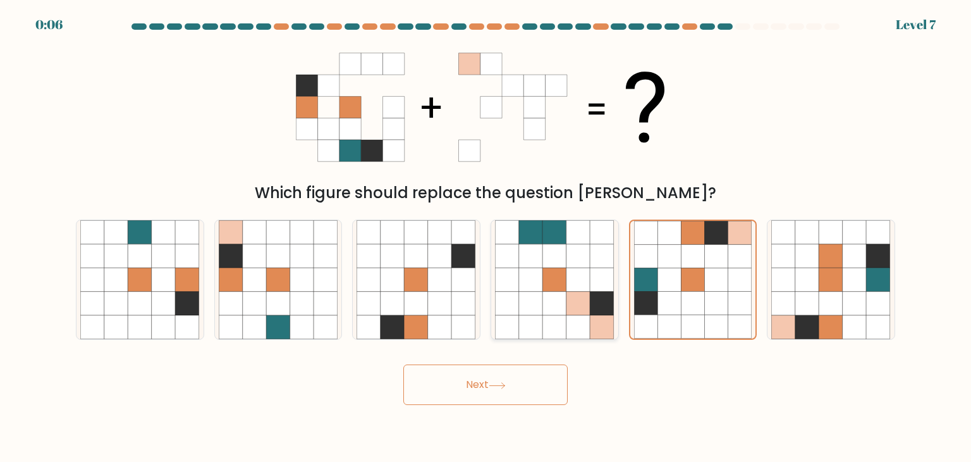
click at [533, 307] on icon at bounding box center [531, 303] width 24 height 24
click at [486, 237] on input "d." at bounding box center [486, 234] width 1 height 6
radio input "true"
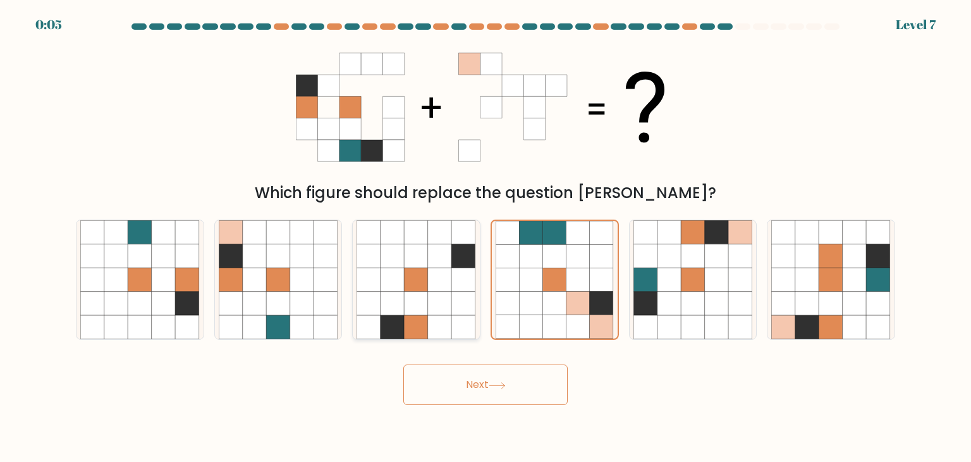
click at [450, 321] on icon at bounding box center [440, 328] width 24 height 24
click at [486, 237] on input "c." at bounding box center [486, 234] width 1 height 6
radio input "true"
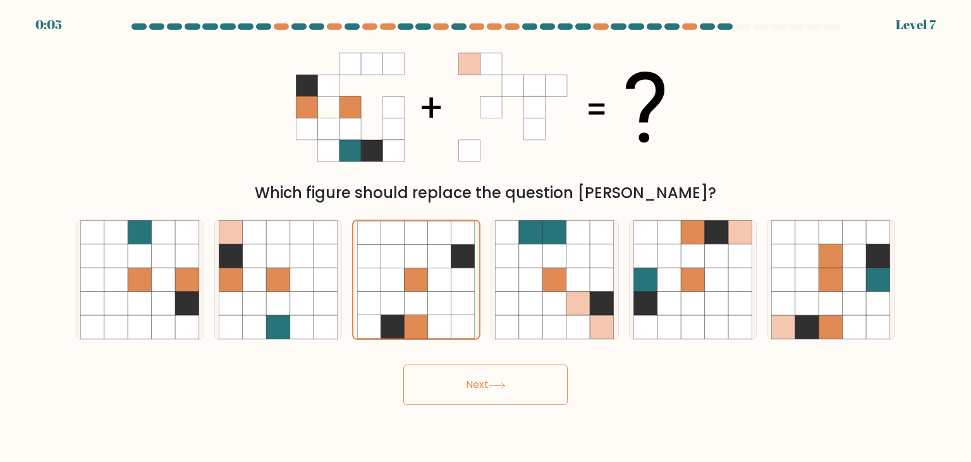
click at [478, 393] on button "Next" at bounding box center [485, 384] width 164 height 40
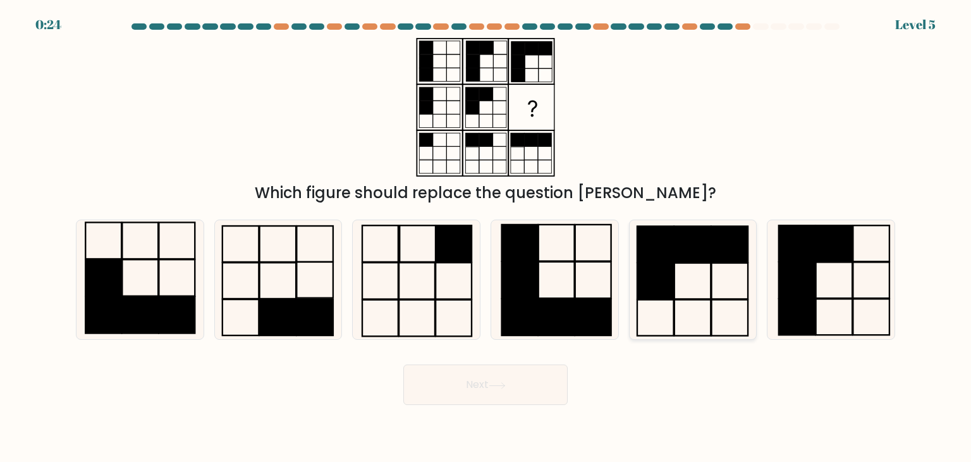
click at [710, 251] on rect at bounding box center [693, 244] width 37 height 36
click at [486, 237] on input "e." at bounding box center [486, 234] width 1 height 6
radio input "true"
click at [463, 363] on div "Next" at bounding box center [485, 380] width 835 height 50
click at [481, 393] on button "Next" at bounding box center [485, 384] width 164 height 40
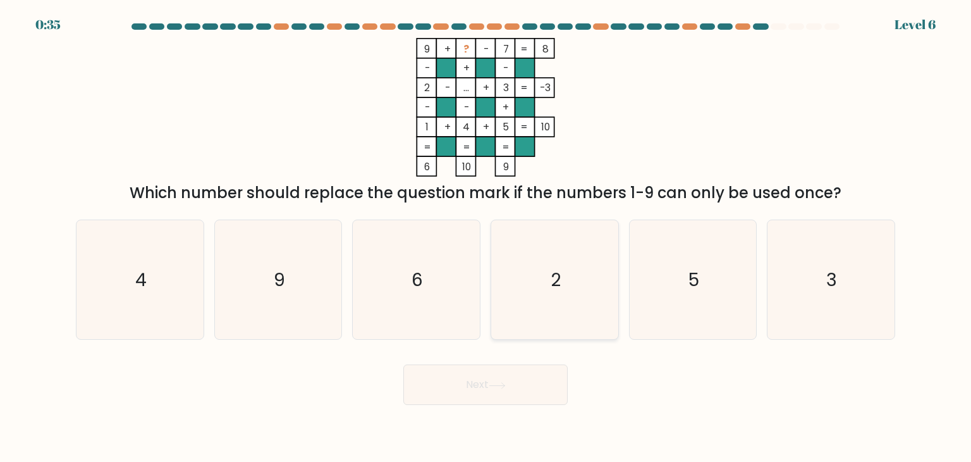
drag, startPoint x: 544, startPoint y: 269, endPoint x: 558, endPoint y: 277, distance: 15.3
click at [548, 268] on icon "2" at bounding box center [554, 279] width 119 height 119
click at [486, 237] on input "d. 2" at bounding box center [486, 234] width 1 height 6
radio input "true"
click at [755, 305] on div "5" at bounding box center [693, 279] width 128 height 120
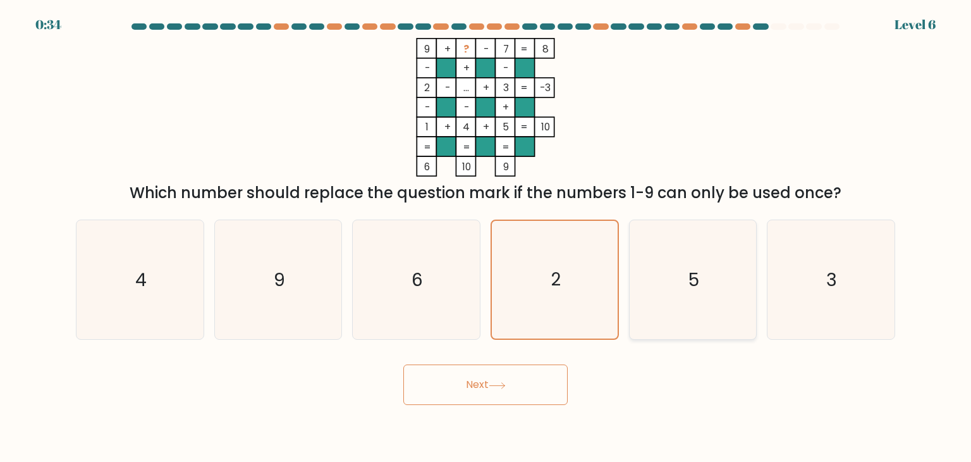
click at [486, 237] on input "e. 5" at bounding box center [486, 234] width 1 height 6
radio input "true"
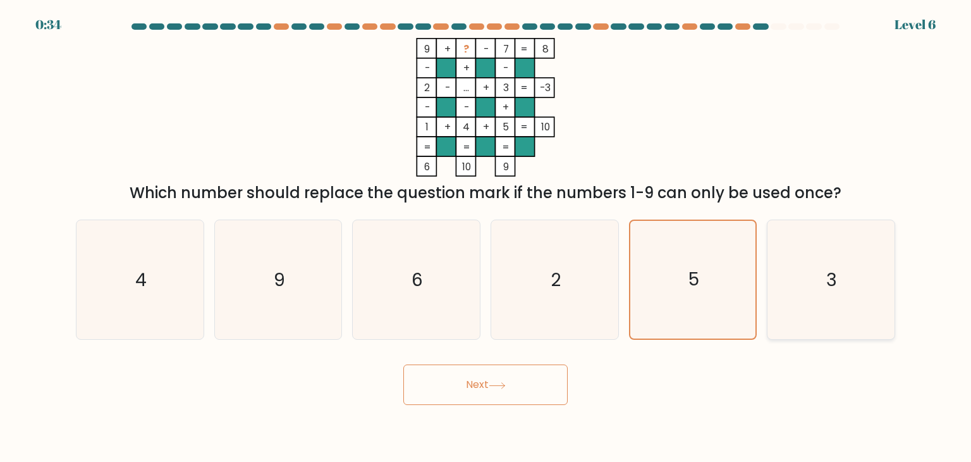
click at [832, 288] on text "3" at bounding box center [832, 279] width 11 height 25
click at [486, 237] on input "f. 3" at bounding box center [486, 234] width 1 height 6
radio input "true"
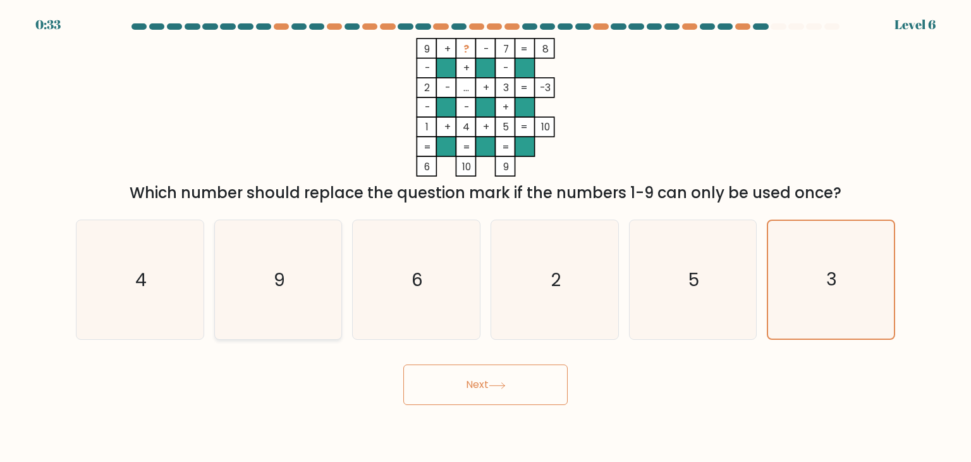
click at [302, 288] on icon "9" at bounding box center [278, 279] width 119 height 119
click at [486, 237] on input "b. 9" at bounding box center [486, 234] width 1 height 6
radio input "true"
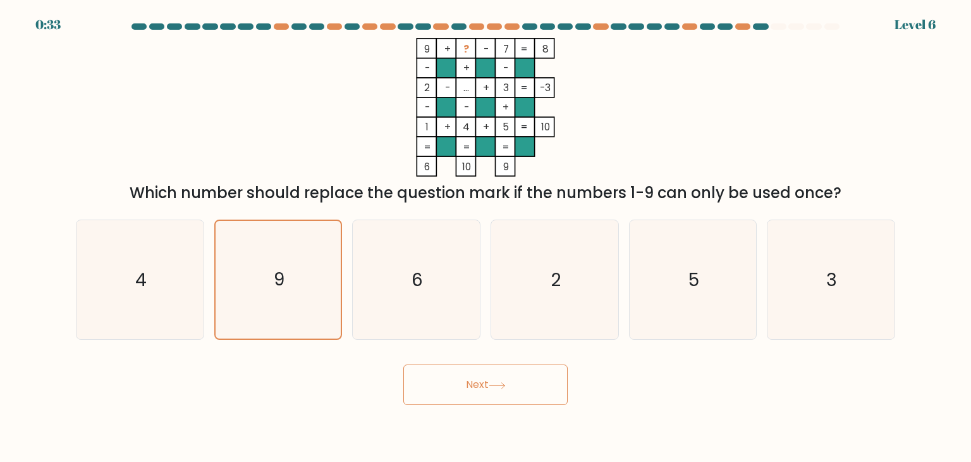
drag, startPoint x: 469, startPoint y: 387, endPoint x: 475, endPoint y: 371, distance: 17.8
click at [470, 387] on button "Next" at bounding box center [485, 384] width 164 height 40
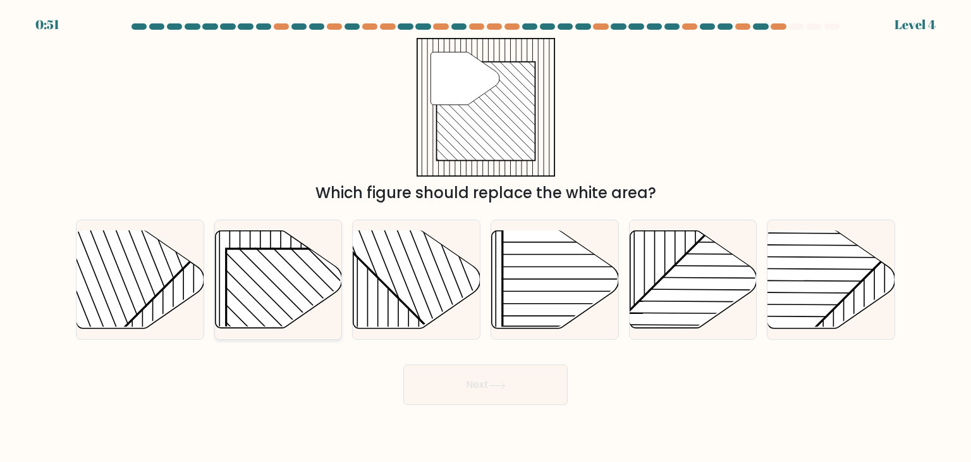
click at [295, 255] on rect at bounding box center [317, 339] width 182 height 182
click at [486, 237] on input "b." at bounding box center [486, 234] width 1 height 6
radio input "true"
click at [494, 410] on body "0:50 Level 4" at bounding box center [485, 231] width 971 height 462
click at [506, 379] on button "Next" at bounding box center [485, 384] width 164 height 40
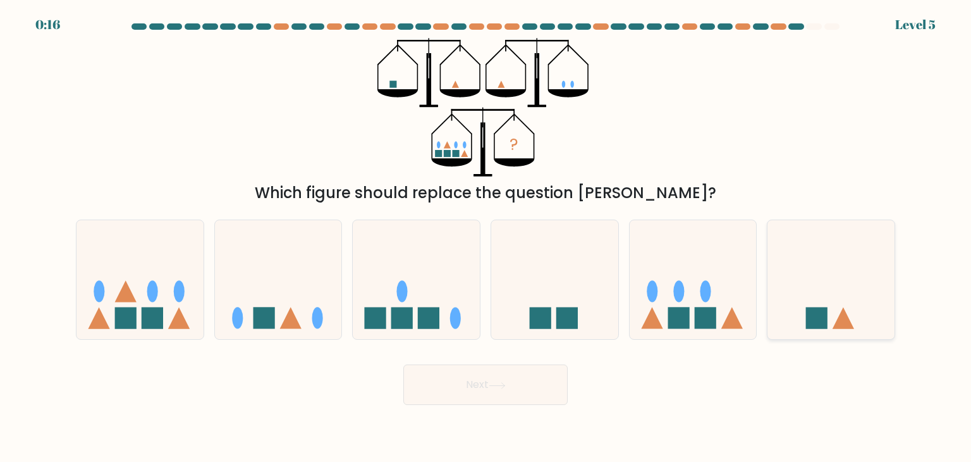
click at [820, 307] on icon at bounding box center [831, 279] width 127 height 105
click at [486, 237] on input "f." at bounding box center [486, 234] width 1 height 6
radio input "true"
click at [542, 391] on button "Next" at bounding box center [485, 384] width 164 height 40
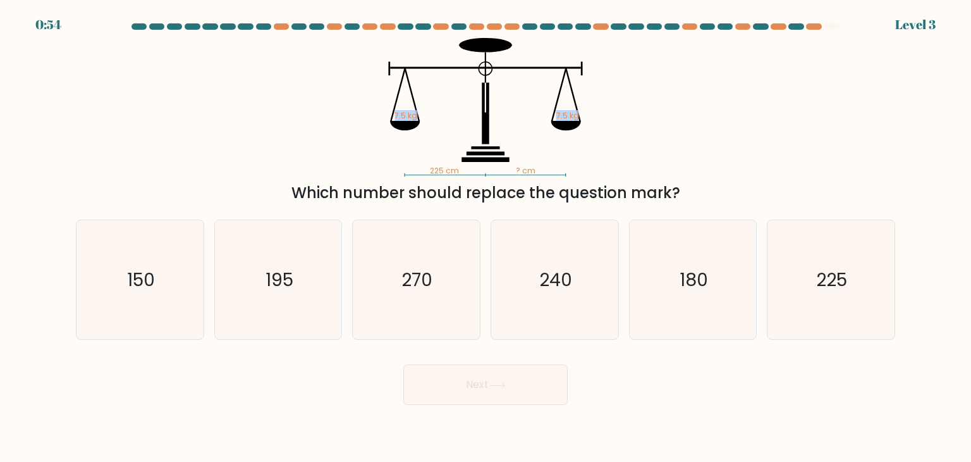
drag, startPoint x: 352, startPoint y: 119, endPoint x: 622, endPoint y: 154, distance: 272.2
click at [622, 154] on icon "225 cm ? cm 7.5 kg 7.5 kg" at bounding box center [485, 107] width 379 height 138
click at [426, 307] on icon "270" at bounding box center [416, 279] width 119 height 119
click at [486, 237] on input "c. 270" at bounding box center [486, 234] width 1 height 6
radio input "true"
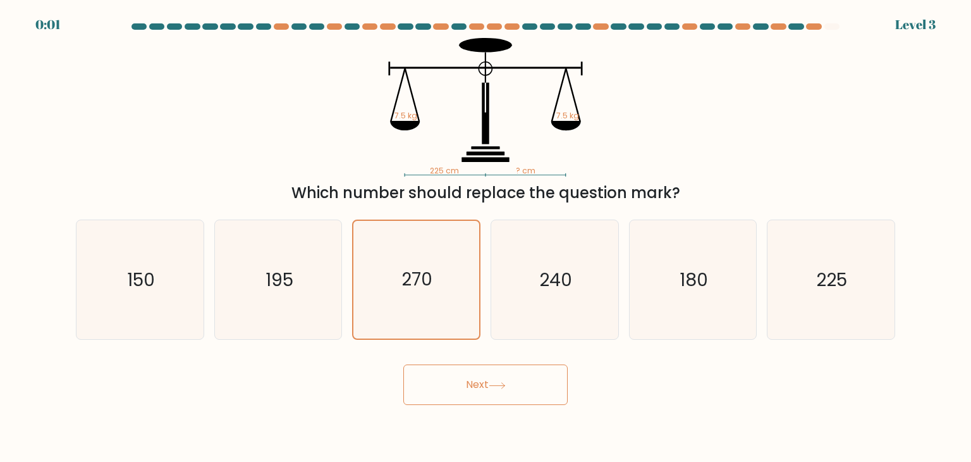
click at [448, 372] on button "Next" at bounding box center [485, 384] width 164 height 40
